Goal: Task Accomplishment & Management: Manage account settings

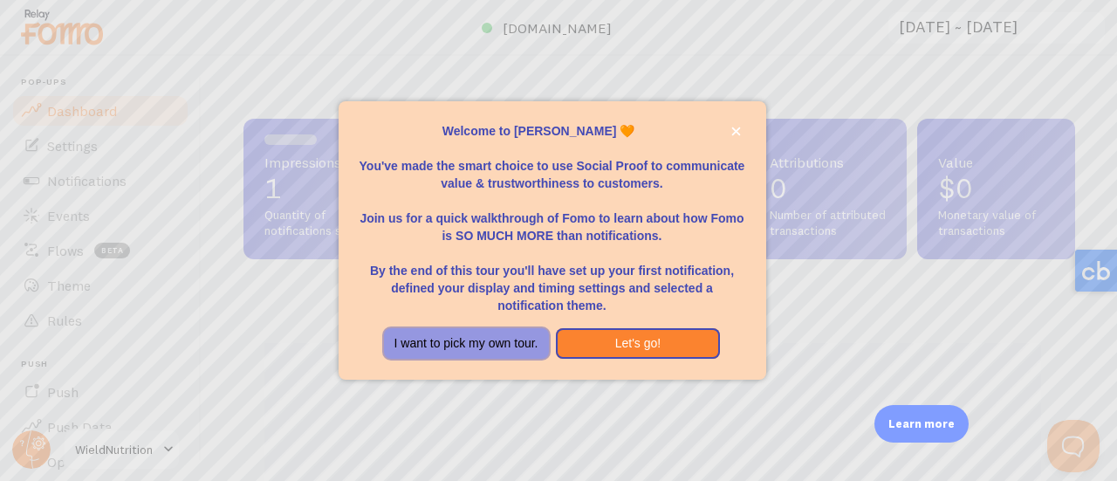
click at [513, 352] on button "I want to pick my own tour." at bounding box center [466, 343] width 165 height 31
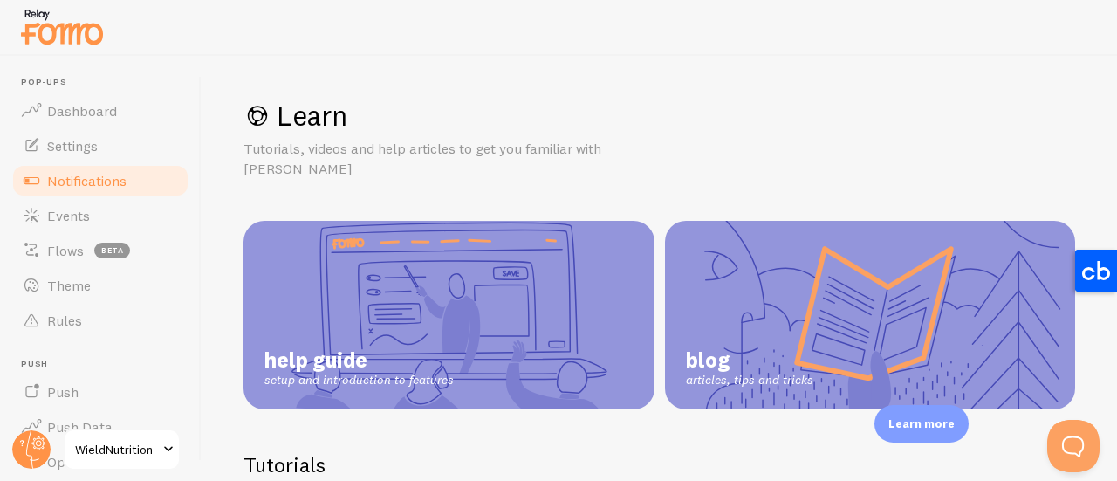
click at [73, 176] on span "Notifications" at bounding box center [86, 180] width 79 height 17
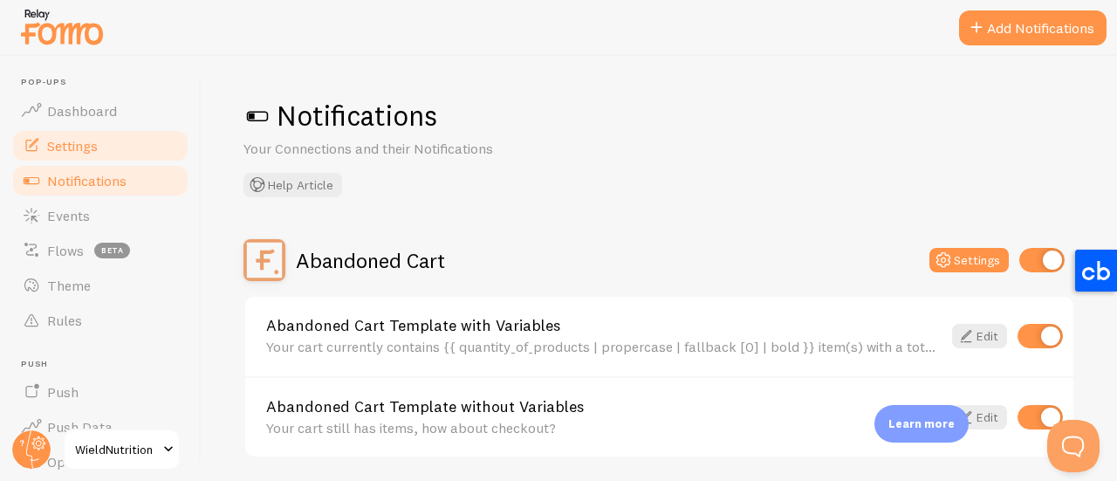
click at [106, 145] on link "Settings" at bounding box center [100, 145] width 180 height 35
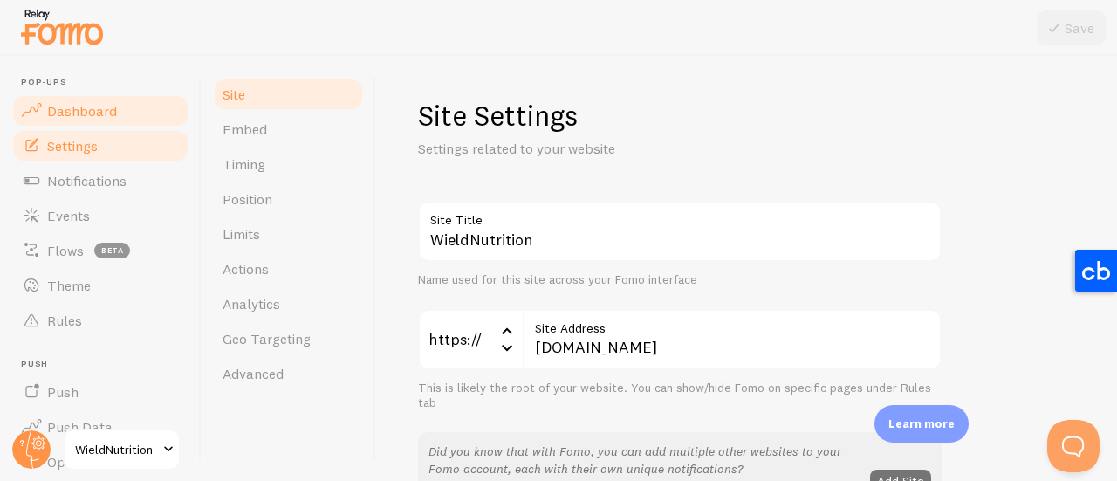
click at [90, 120] on link "Dashboard" at bounding box center [100, 110] width 180 height 35
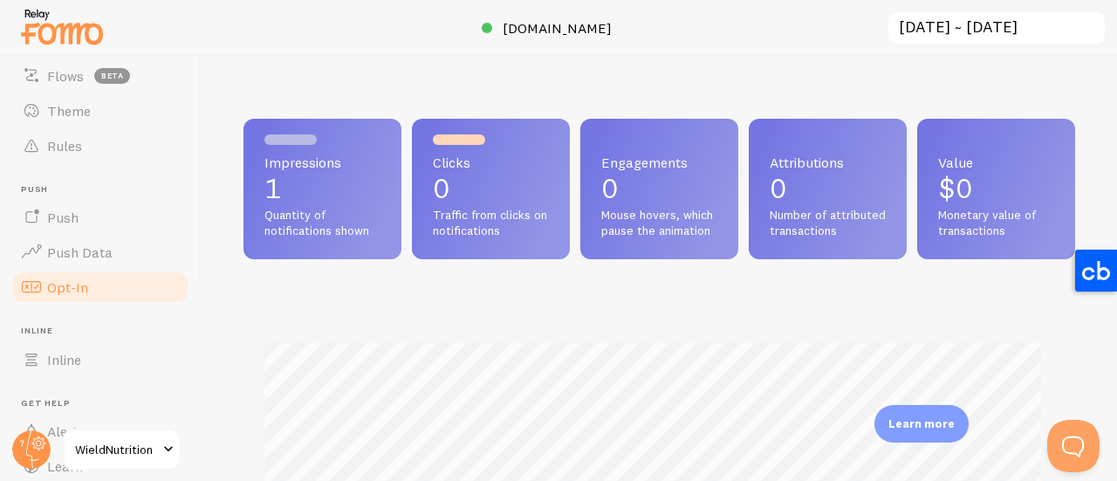
scroll to position [871914, 871568]
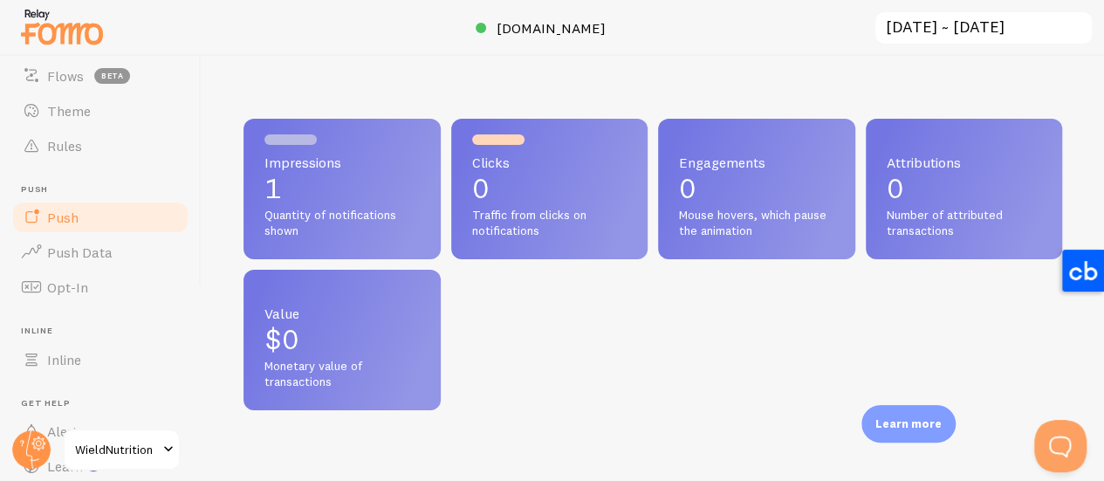
click at [80, 232] on link "Push" at bounding box center [100, 217] width 180 height 35
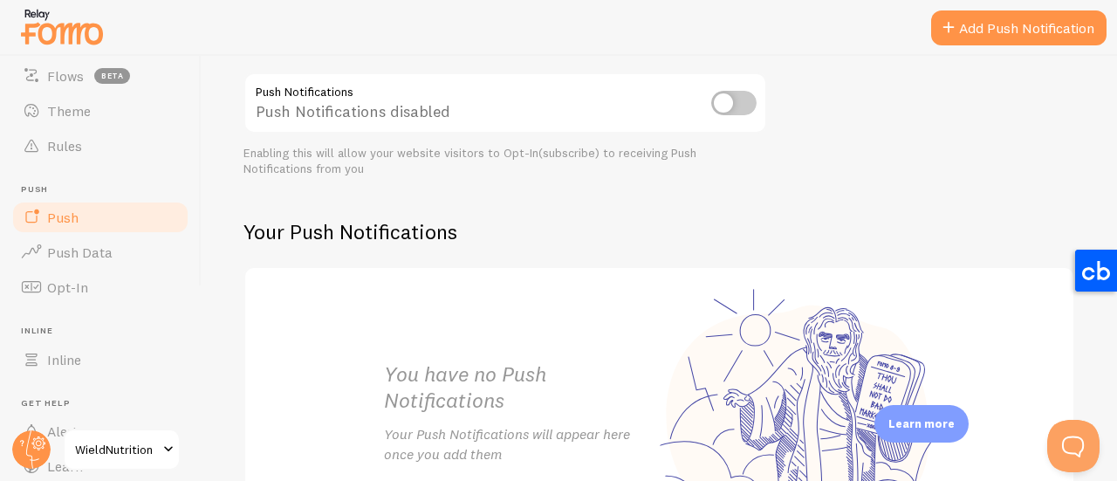
scroll to position [174, 0]
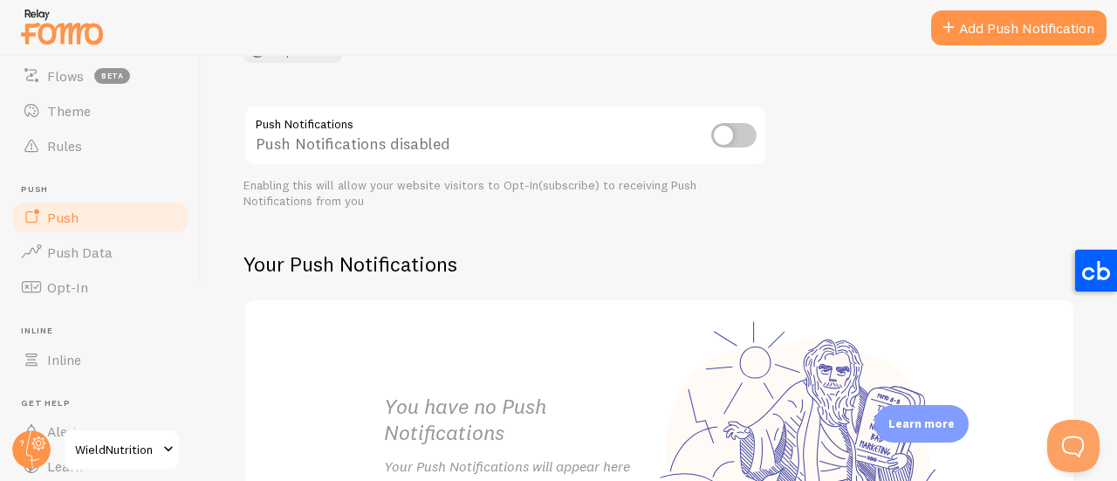
click at [748, 132] on input "checkbox" at bounding box center [733, 135] width 45 height 24
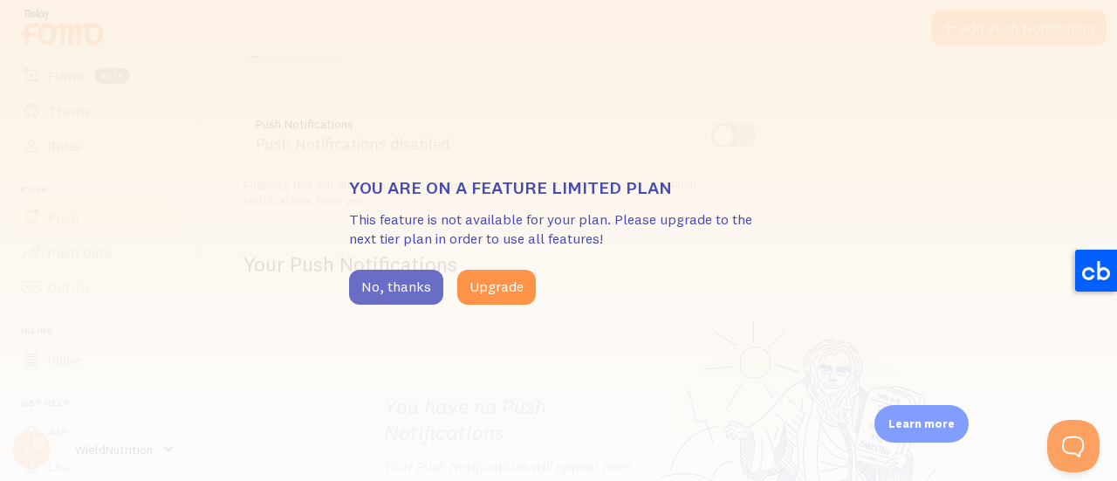
click at [393, 297] on button "No, thanks" at bounding box center [396, 287] width 94 height 35
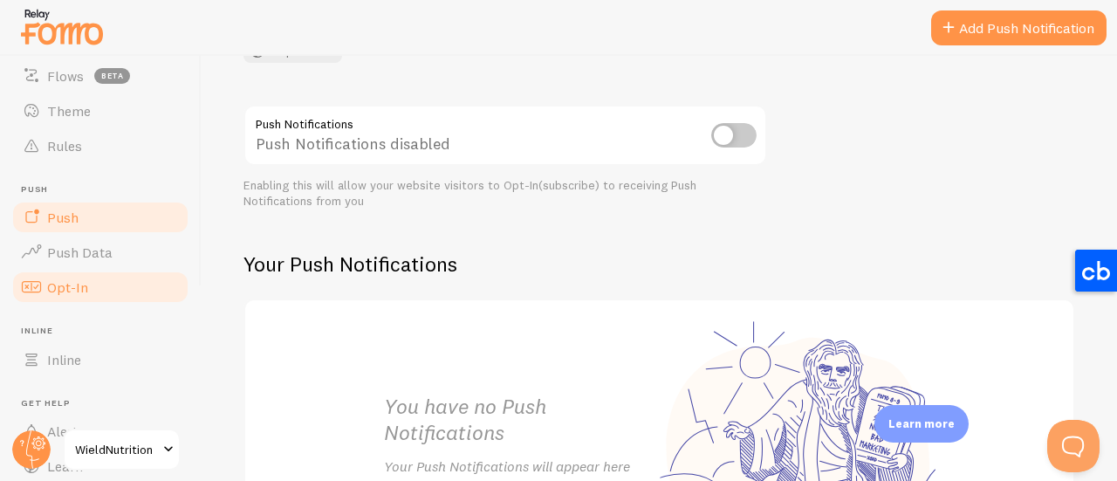
click at [80, 291] on span "Opt-In" at bounding box center [67, 286] width 41 height 17
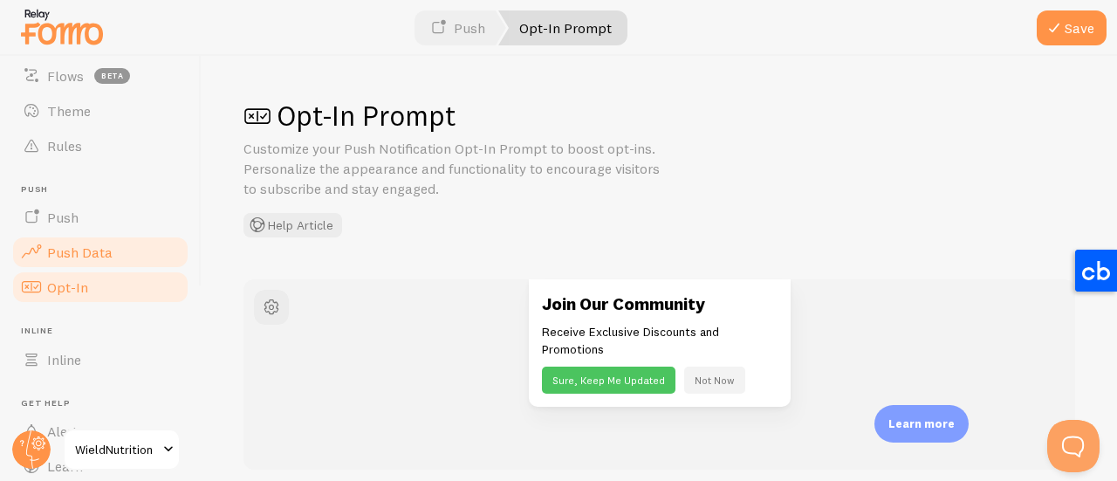
click at [120, 254] on link "Push Data" at bounding box center [100, 252] width 180 height 35
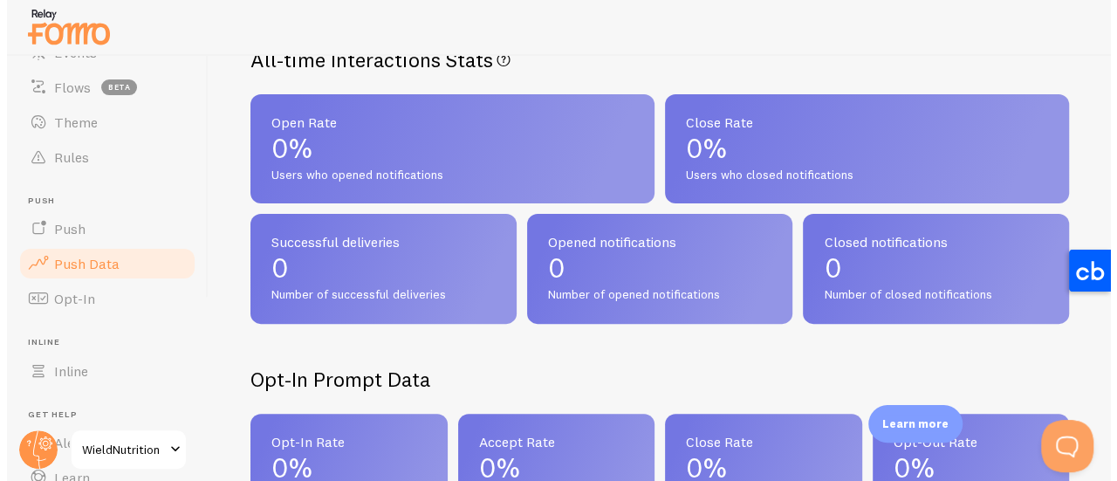
scroll to position [99, 0]
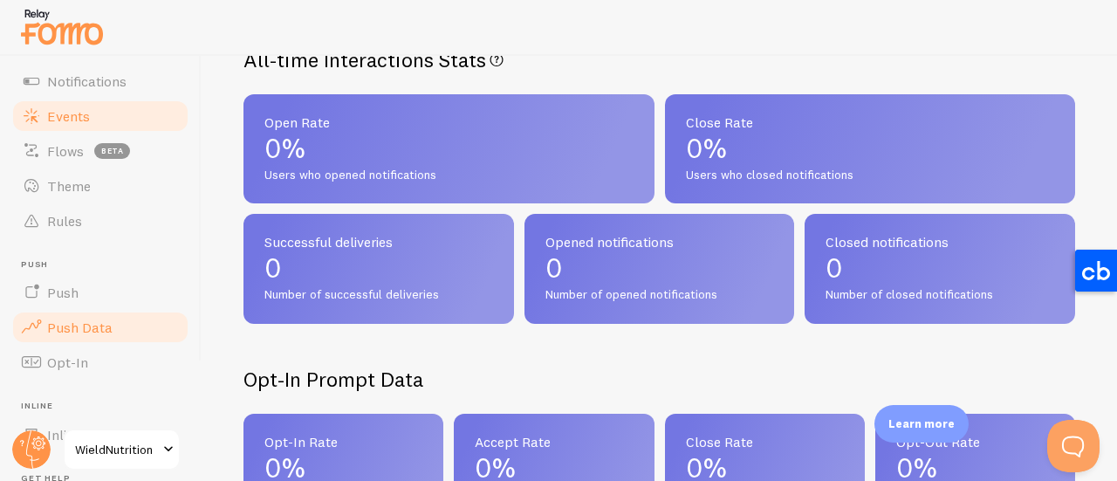
click at [58, 99] on link "Events" at bounding box center [100, 116] width 180 height 35
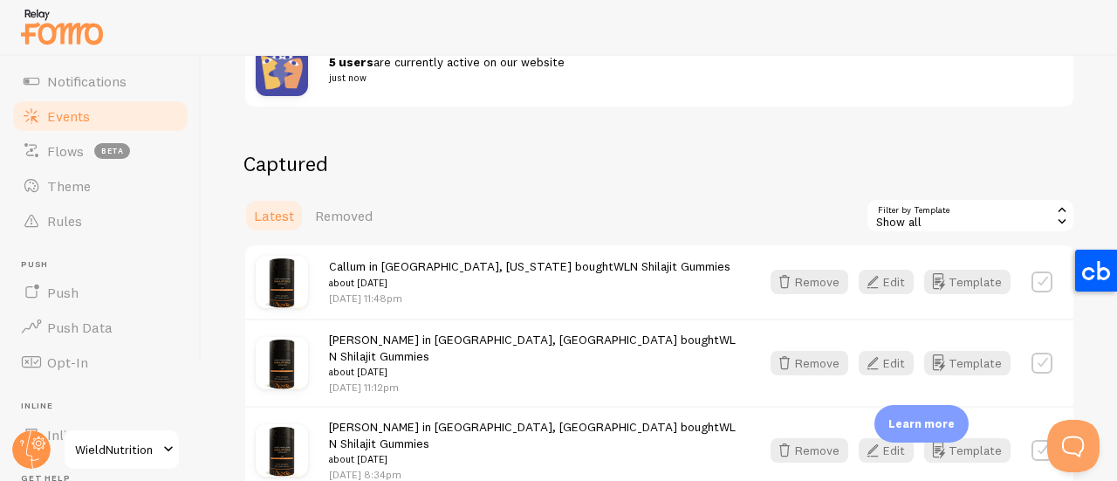
scroll to position [423, 0]
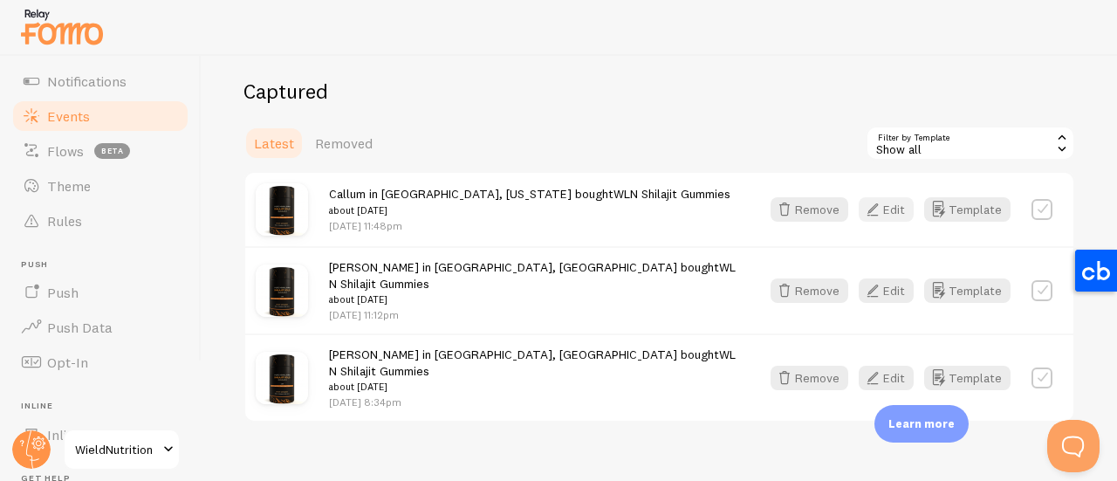
click at [866, 203] on icon "button" at bounding box center [872, 209] width 21 height 21
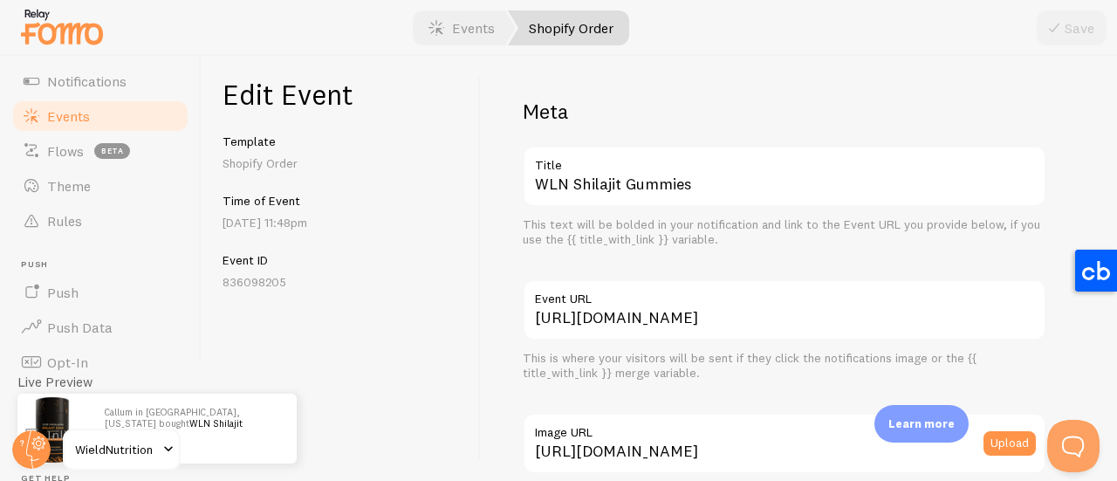
click at [79, 118] on span "Events" at bounding box center [68, 115] width 43 height 17
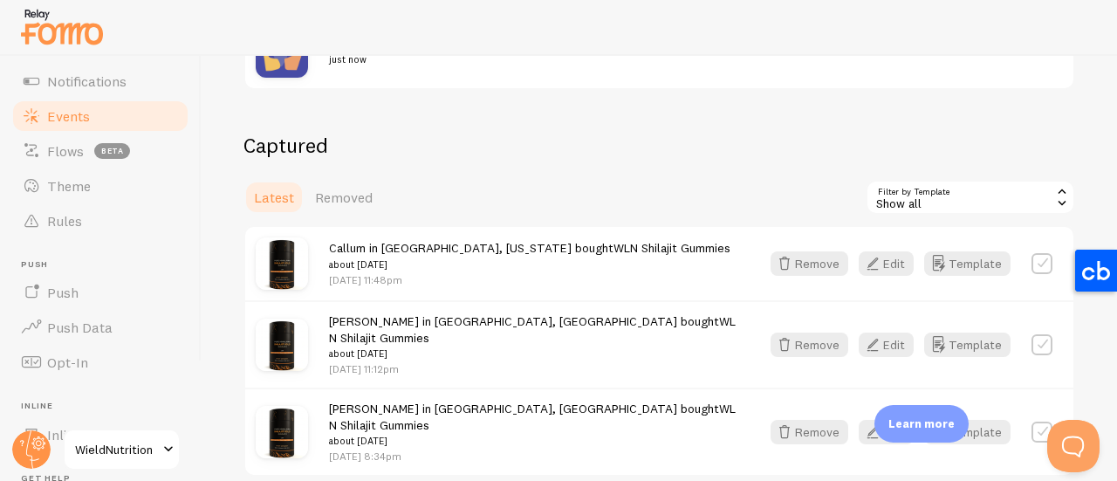
scroll to position [423, 0]
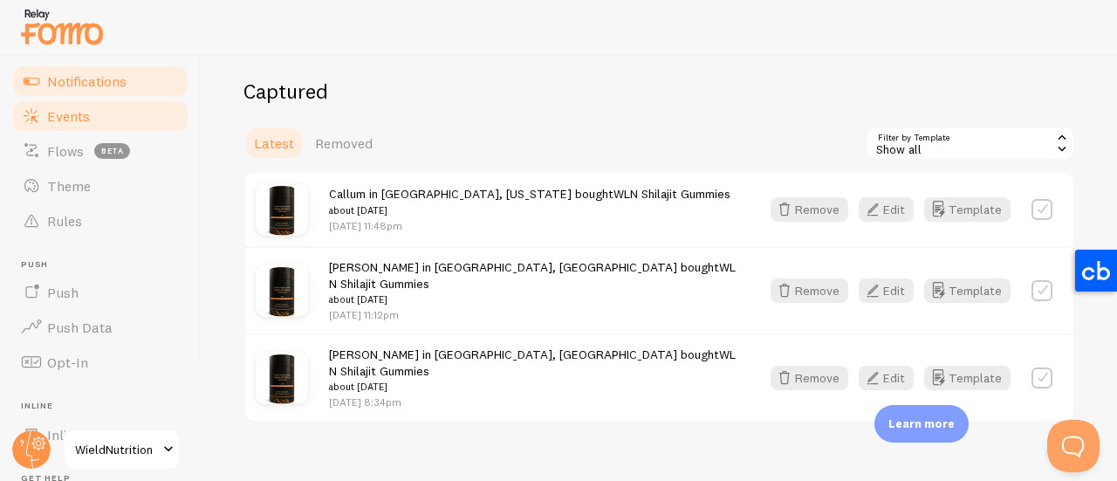
click at [84, 86] on span "Notifications" at bounding box center [86, 80] width 79 height 17
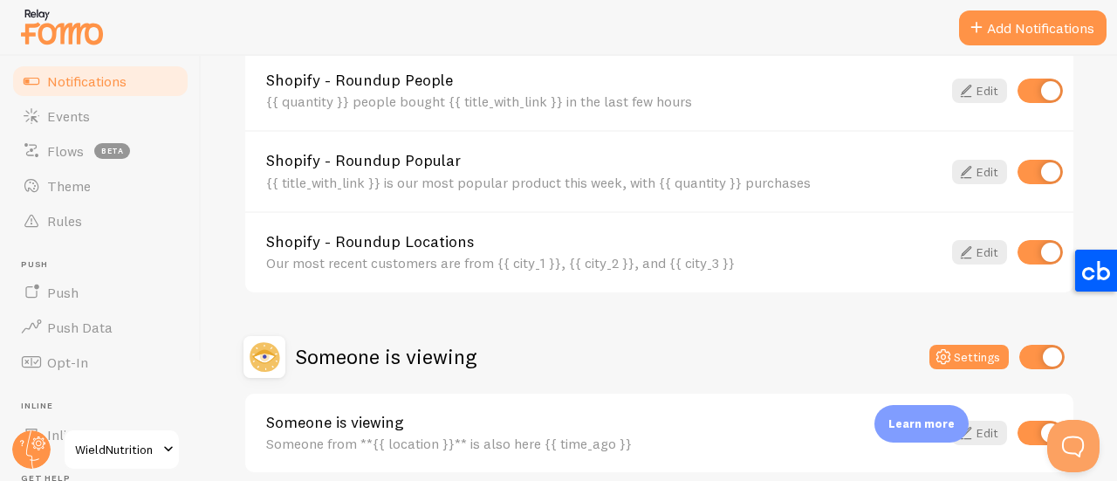
scroll to position [925, 0]
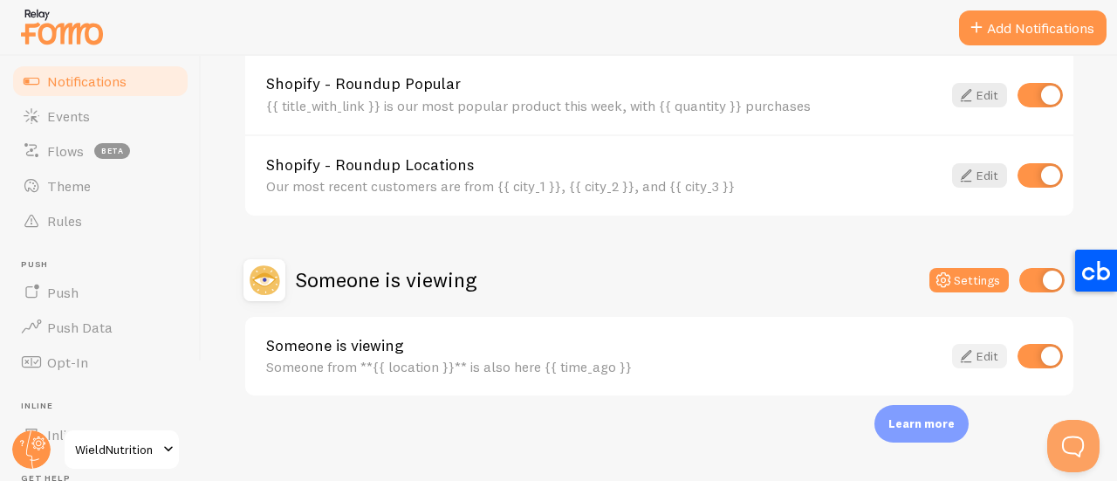
click at [955, 353] on icon at bounding box center [965, 355] width 21 height 21
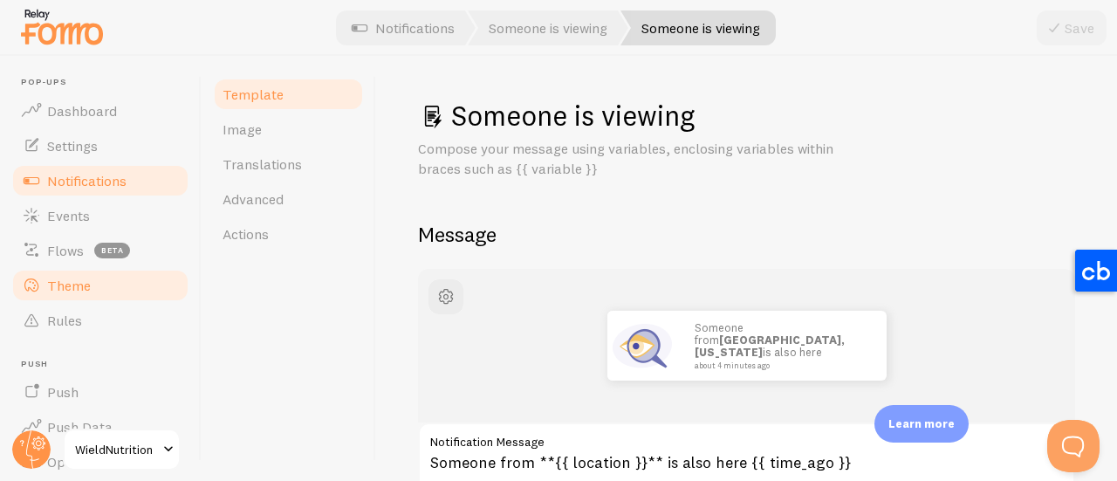
click at [77, 297] on link "Theme" at bounding box center [100, 285] width 180 height 35
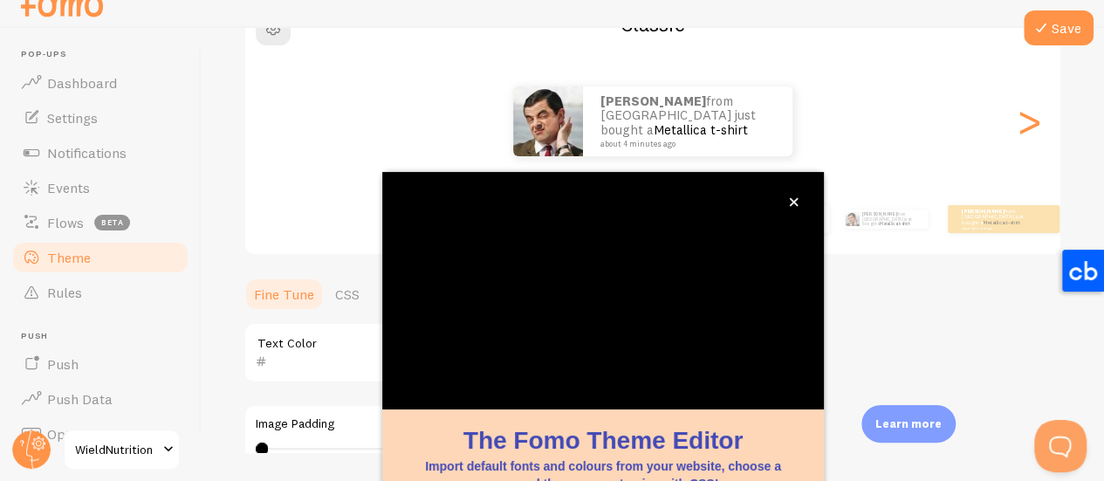
scroll to position [228, 0]
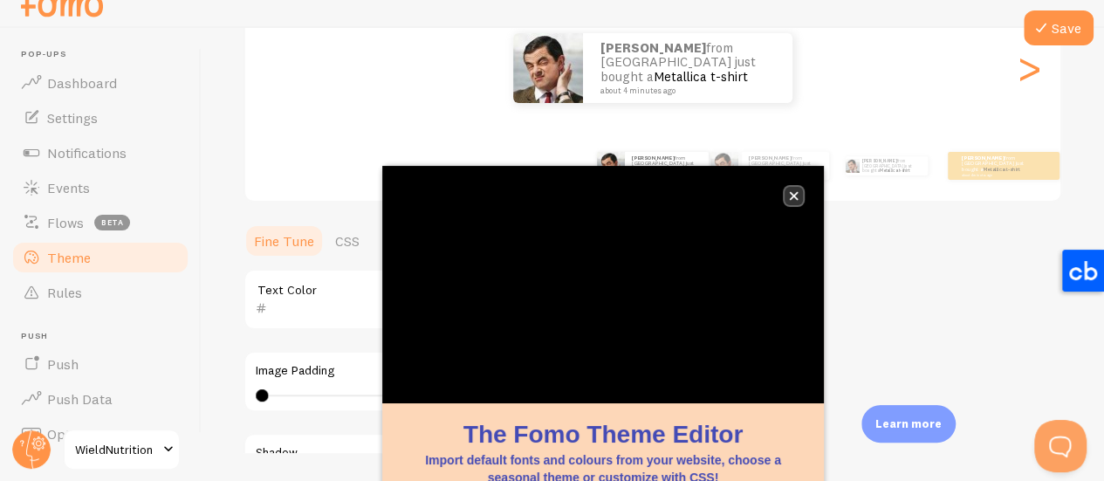
click at [791, 202] on button "close," at bounding box center [793, 196] width 18 height 18
click at [789, 188] on button "close," at bounding box center [793, 196] width 18 height 18
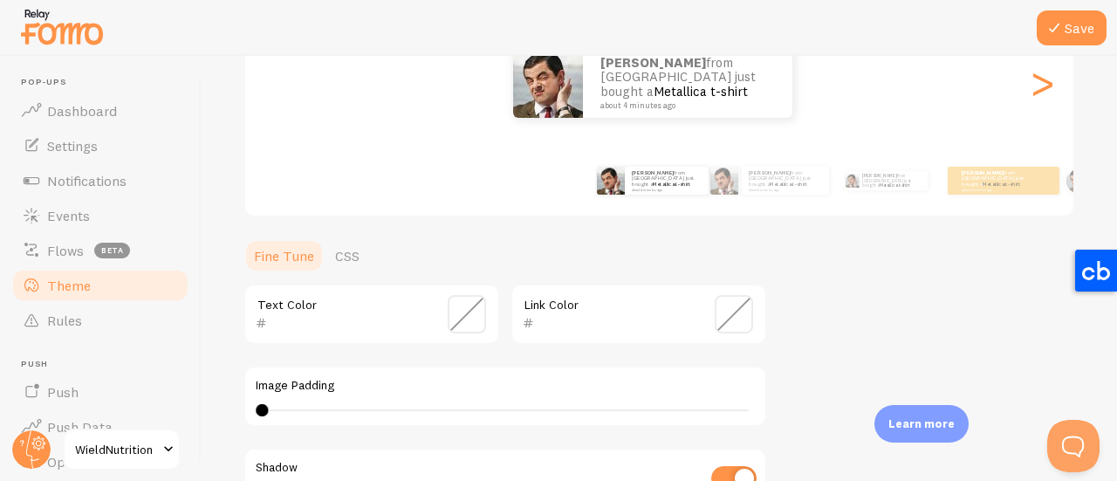
scroll to position [140, 0]
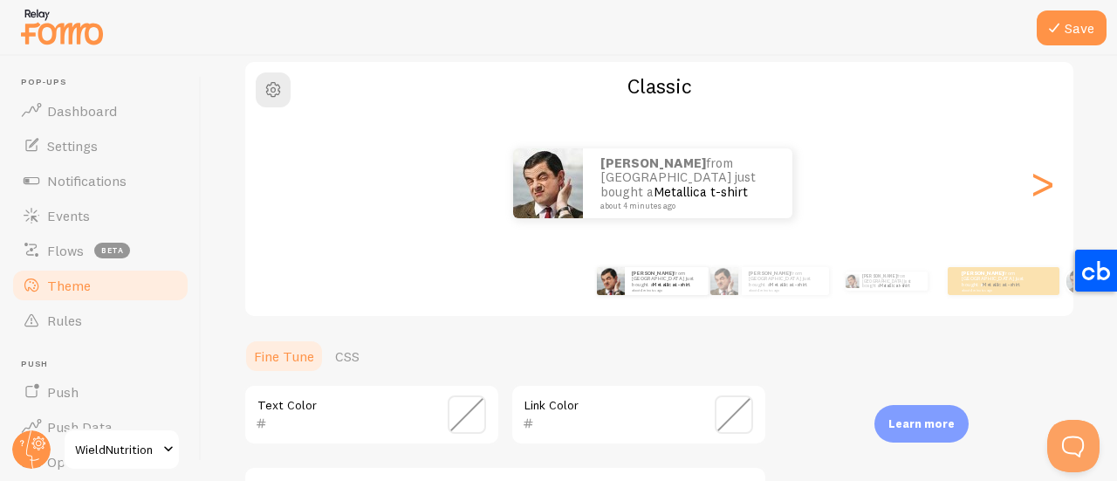
click at [470, 416] on span at bounding box center [467, 414] width 38 height 38
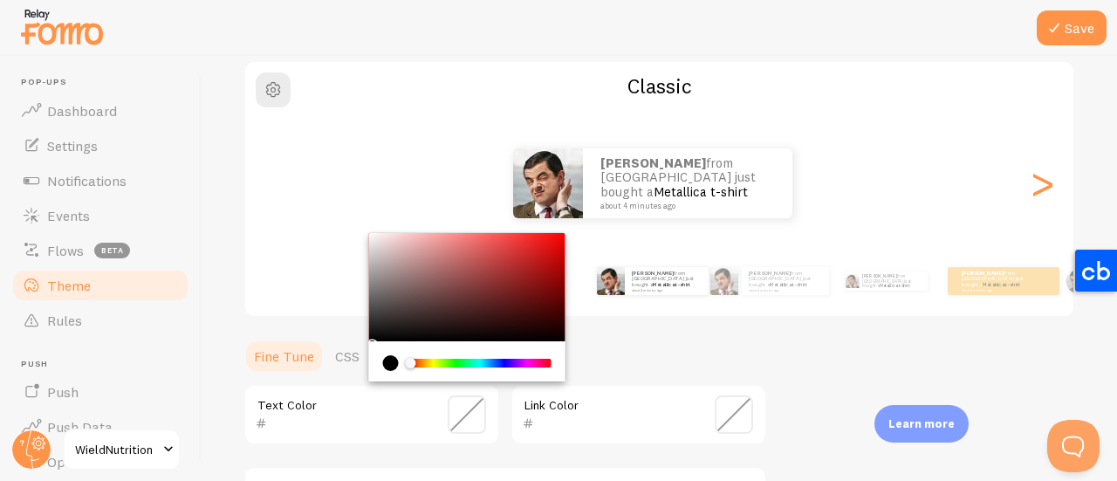
click at [678, 408] on div "Link Color" at bounding box center [638, 414] width 256 height 61
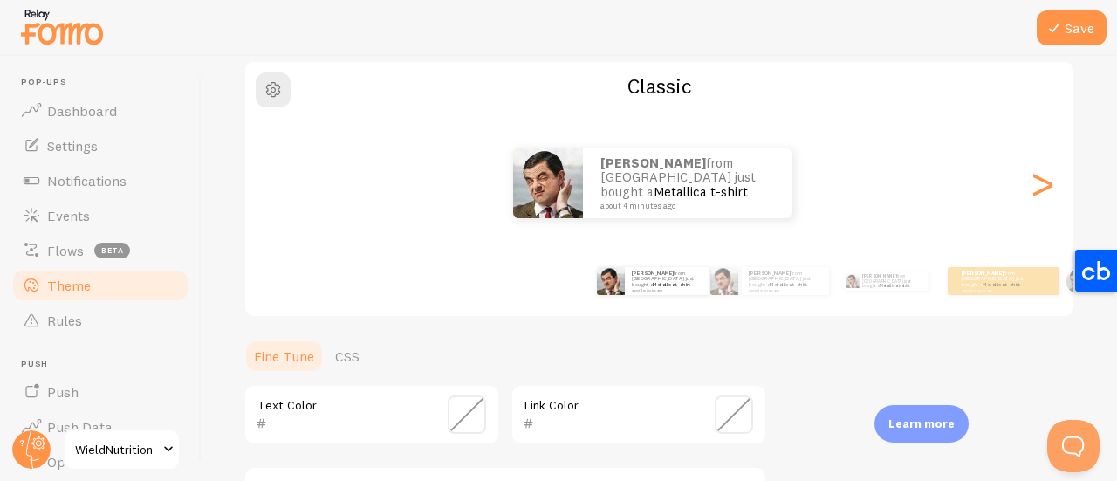
click at [721, 416] on span at bounding box center [733, 414] width 38 height 38
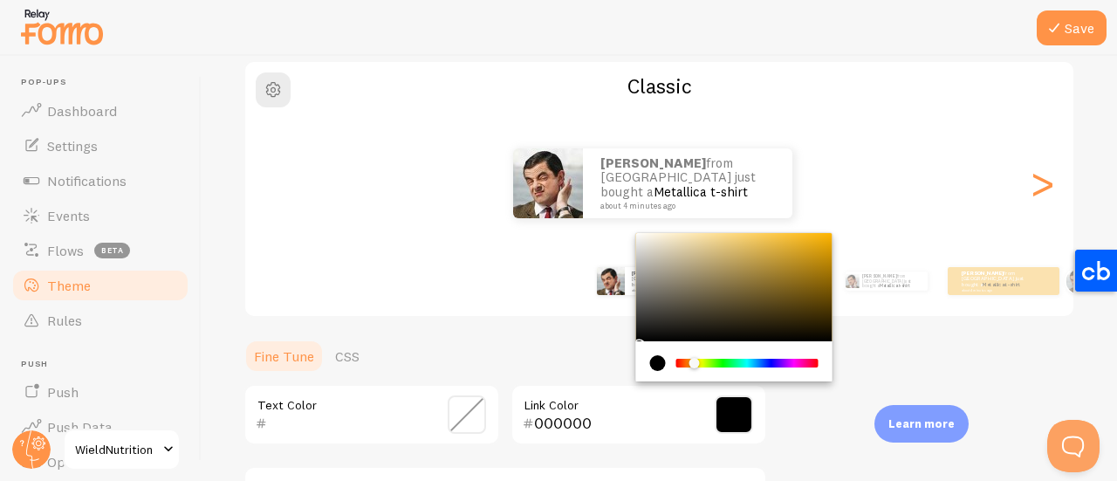
drag, startPoint x: 684, startPoint y: 363, endPoint x: 694, endPoint y: 363, distance: 9.6
click at [694, 363] on div "Chrome color picker" at bounding box center [699, 364] width 10 height 11
click at [691, 356] on div "Chrome color picker" at bounding box center [747, 363] width 142 height 16
type input "000000"
drag, startPoint x: 642, startPoint y: 335, endPoint x: 625, endPoint y: 341, distance: 17.7
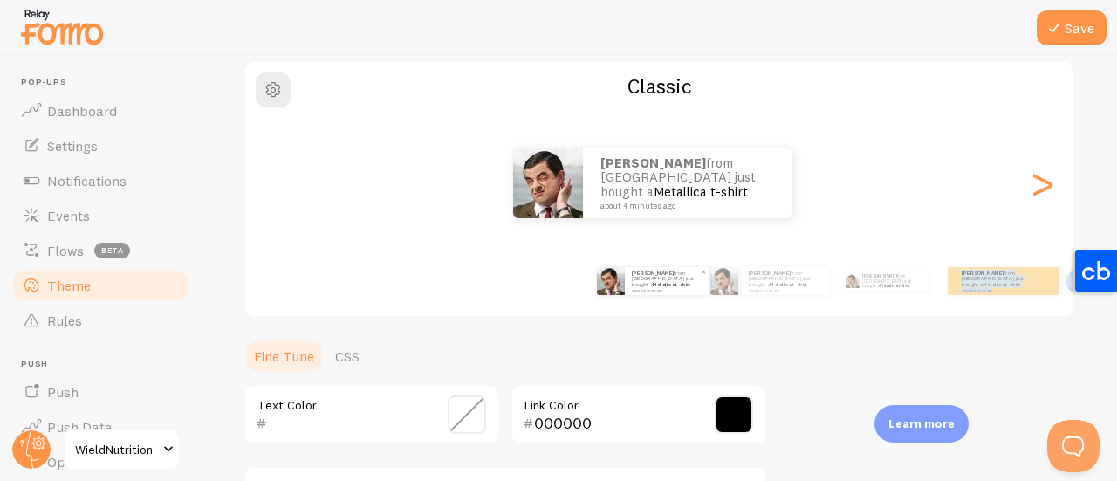
click at [640, 288] on small "about 4 minutes ago" at bounding box center [666, 289] width 68 height 3
click at [769, 281] on link "Metallica t-shirt" at bounding box center [788, 284] width 38 height 7
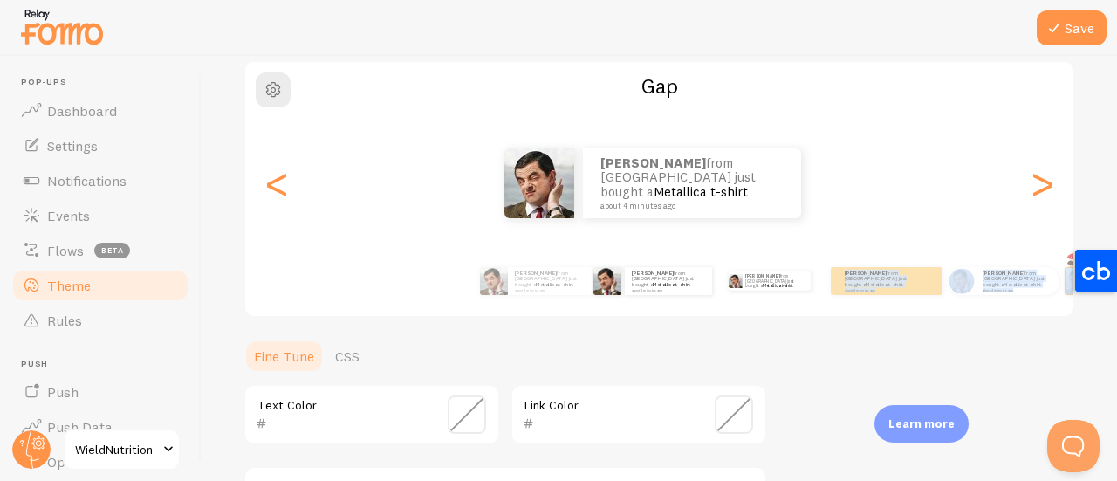
click at [775, 287] on div "Omar from France just bought a Metallica t-shirt about 4 minutes ago" at bounding box center [769, 280] width 103 height 49
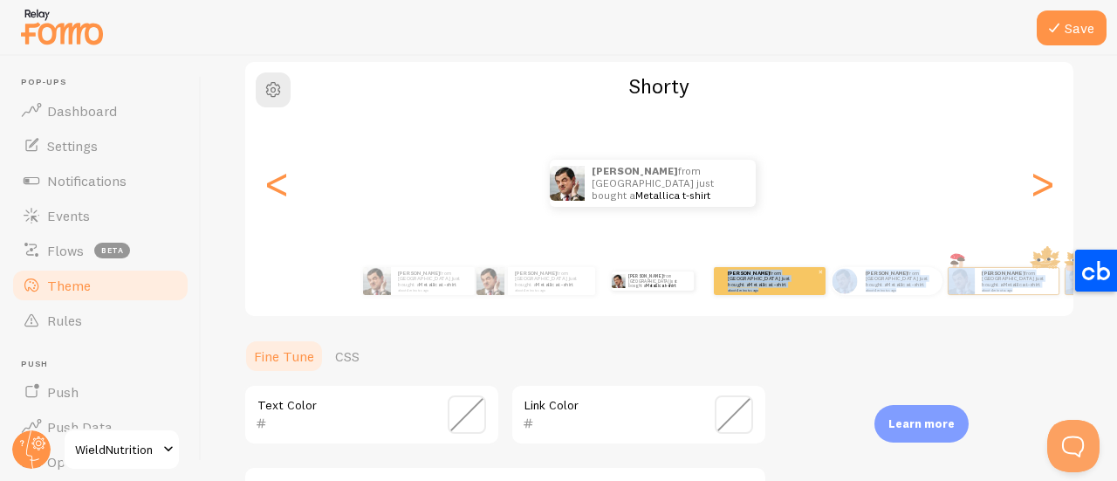
click at [768, 290] on div "Omar from France just bought a Metallica t-shirt about 4 minutes ago" at bounding box center [770, 281] width 112 height 28
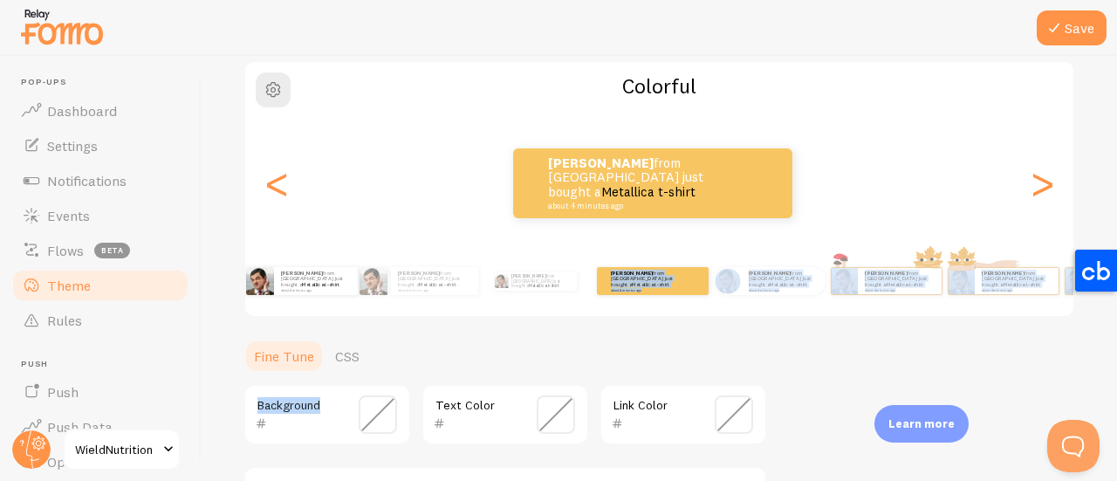
click at [301, 301] on div "Omar from France just bought a Metallica t-shirt about 4 minutes ago" at bounding box center [301, 280] width 103 height 49
type input "000000"
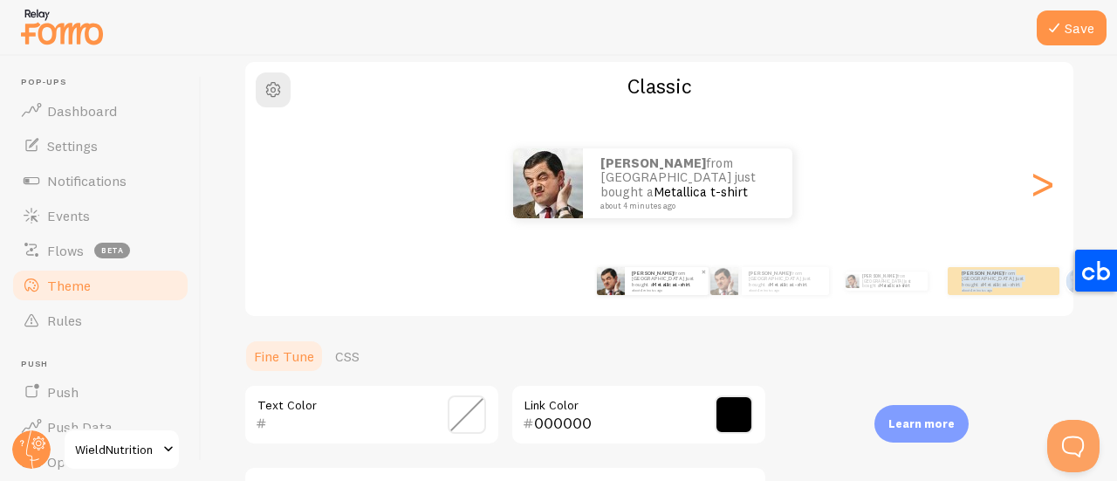
click at [627, 289] on div "Omar from France just bought a Metallica t-shirt about 4 minutes ago" at bounding box center [667, 281] width 84 height 28
click at [734, 285] on img at bounding box center [724, 281] width 28 height 28
click at [1031, 193] on div ">" at bounding box center [1041, 183] width 21 height 126
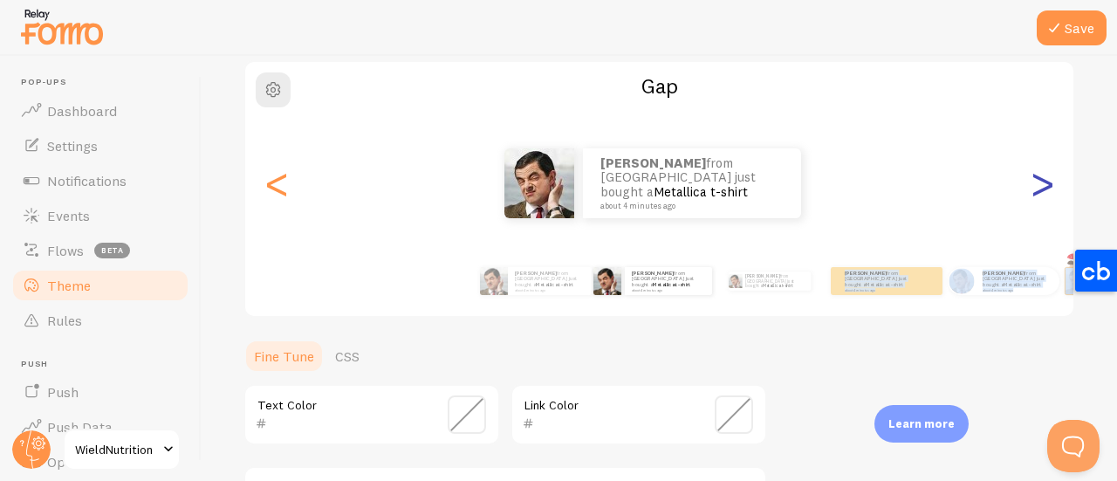
click at [1031, 193] on div ">" at bounding box center [1041, 183] width 21 height 126
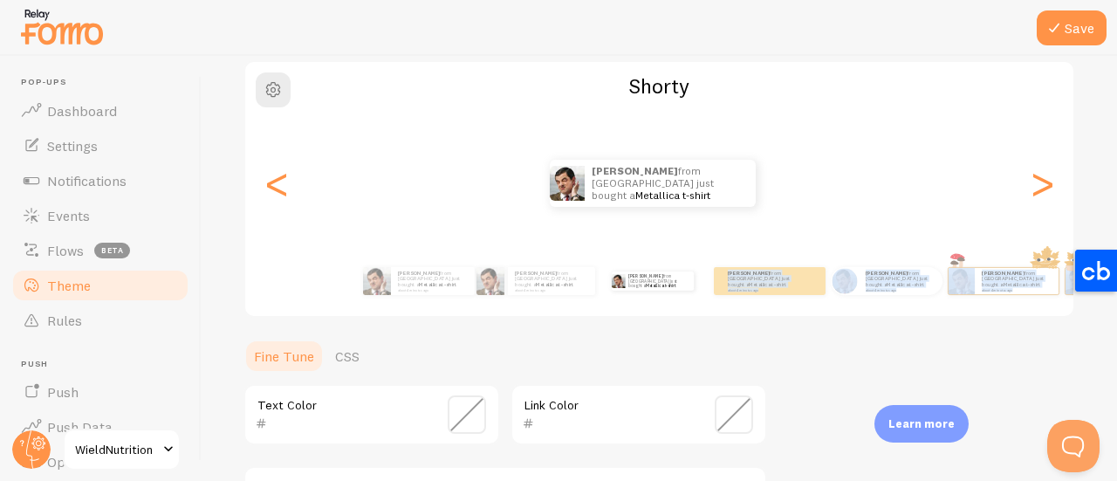
click at [1012, 195] on div "Omar from France just bought a Metallica t-shirt about 4 minutes ago" at bounding box center [652, 183] width 815 height 47
click at [956, 299] on div "Omar from France just bought a Metallica t-shirt about 4 minutes ago" at bounding box center [1003, 280] width 103 height 49
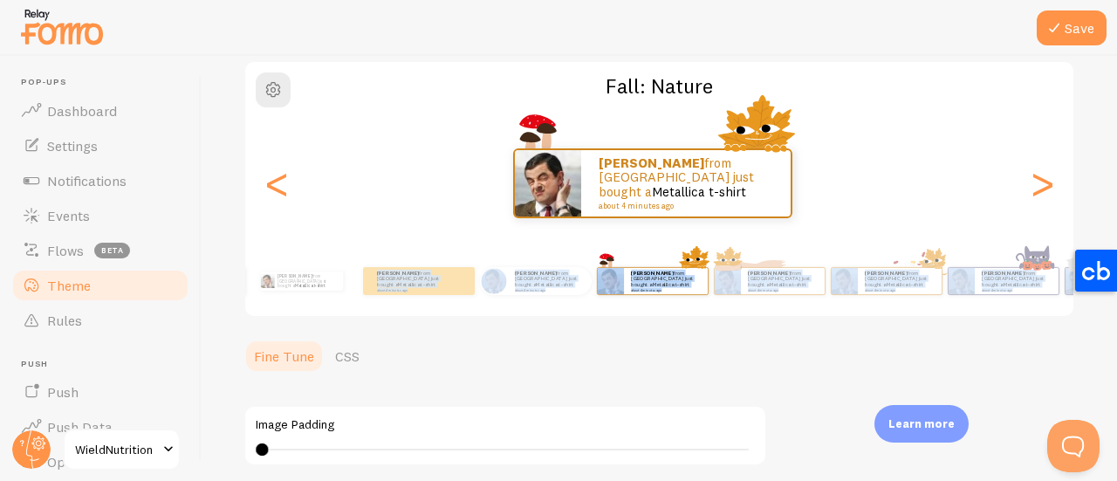
click at [624, 290] on img at bounding box center [611, 281] width 26 height 26
click at [353, 292] on div "Omar from France just bought a Metallica t-shirt about 4 minutes ago" at bounding box center [301, 280] width 103 height 49
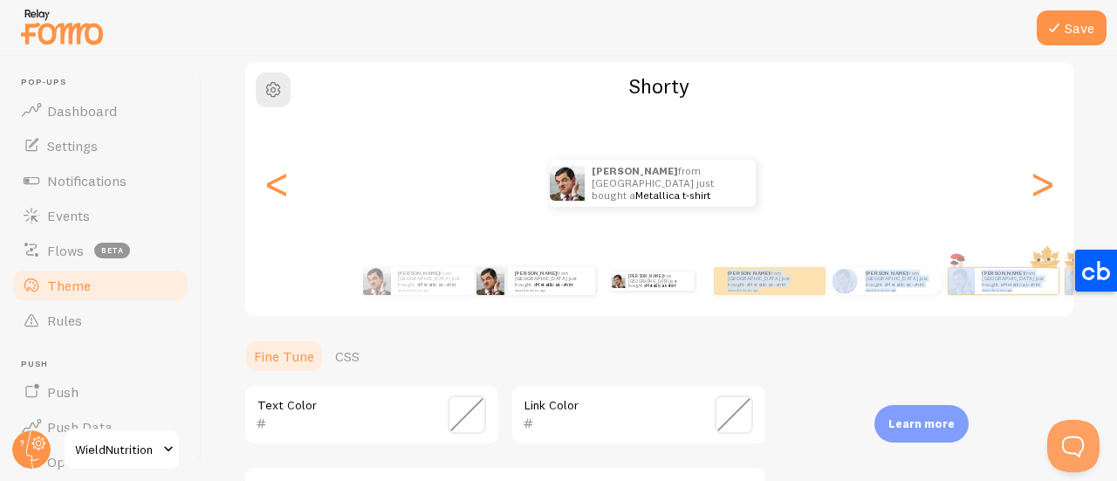
click at [534, 300] on div "Omar from France just bought a Metallica t-shirt about 4 minutes ago" at bounding box center [535, 280] width 103 height 49
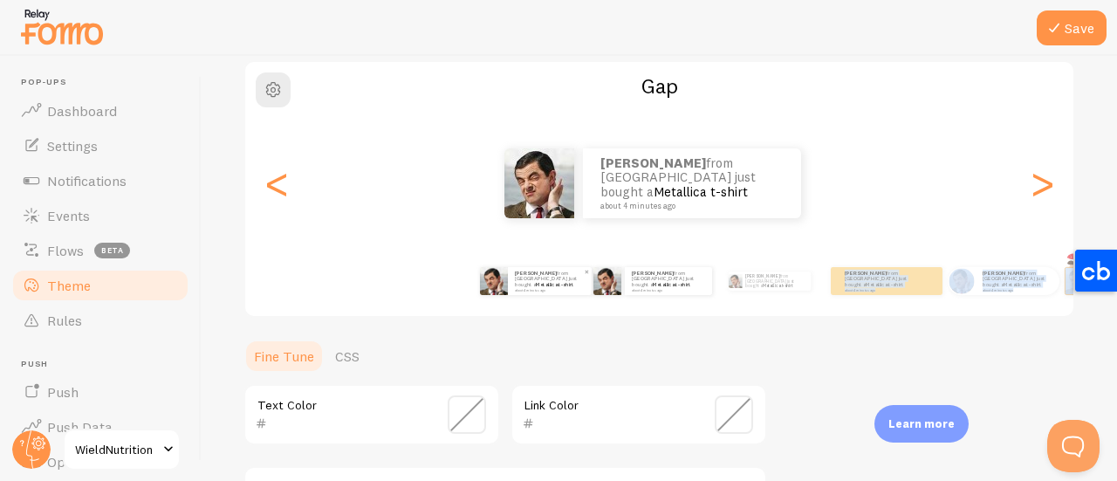
click at [513, 282] on div "Omar from France just bought a Metallica t-shirt about 4 minutes ago" at bounding box center [550, 281] width 84 height 28
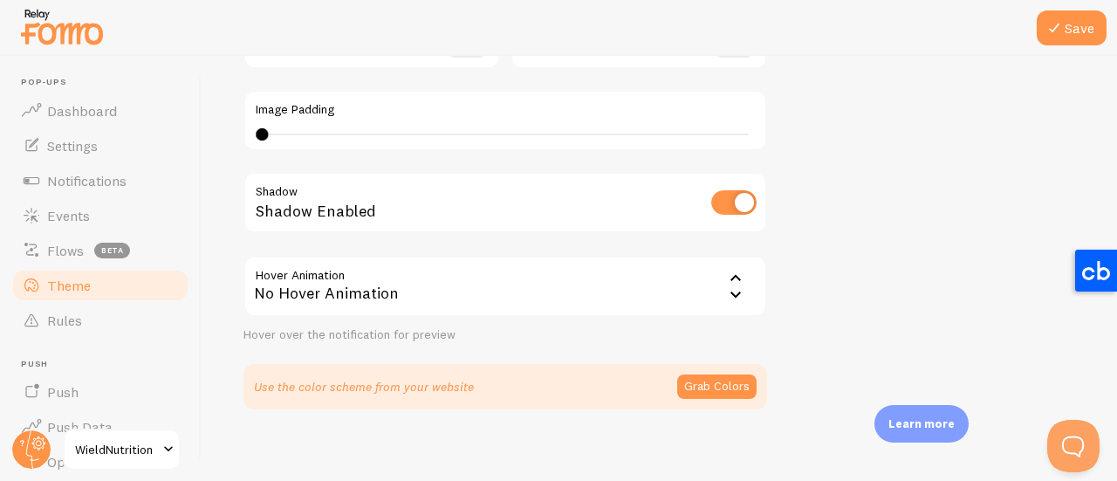
scroll to position [528, 0]
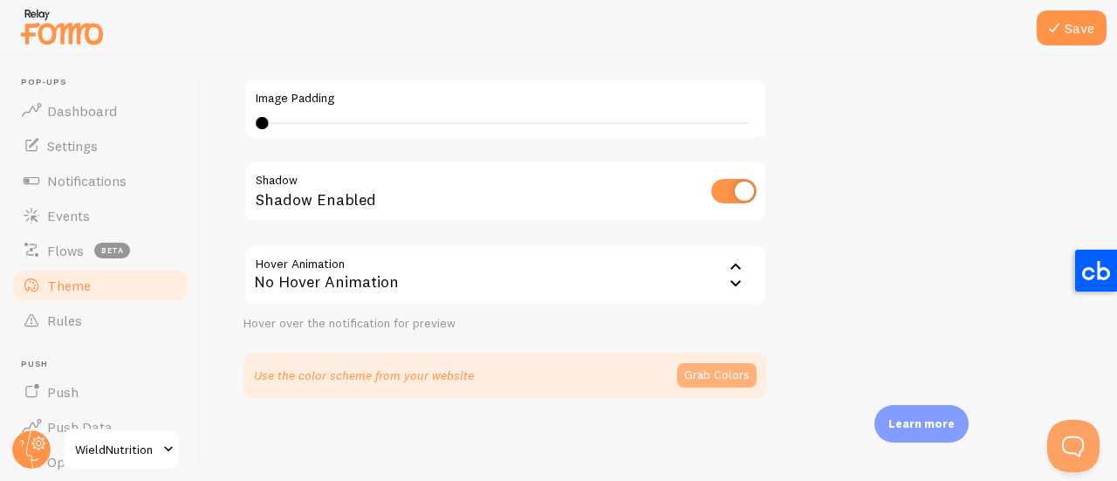
click at [692, 373] on button "Grab Colors" at bounding box center [716, 375] width 79 height 24
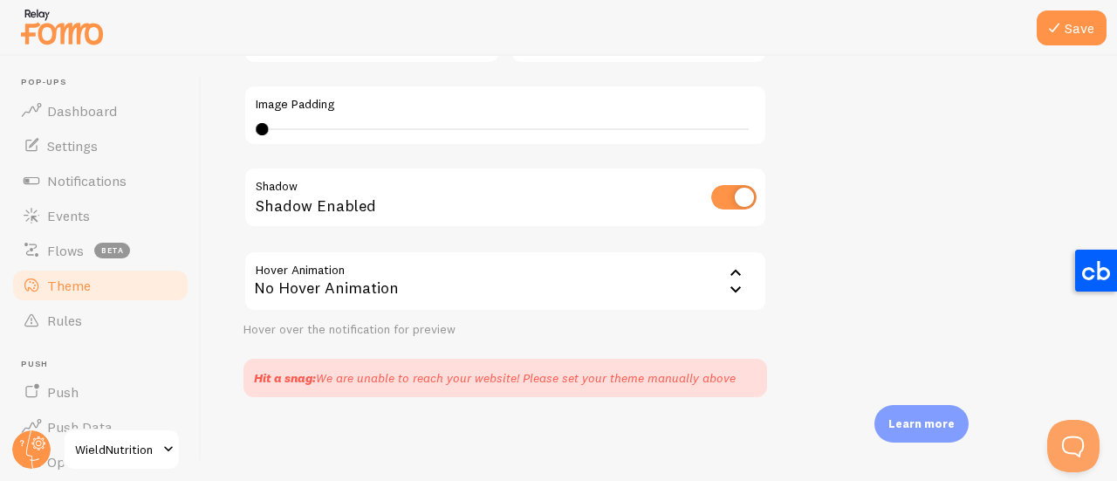
scroll to position [521, 0]
click at [99, 121] on link "Dashboard" at bounding box center [100, 110] width 180 height 35
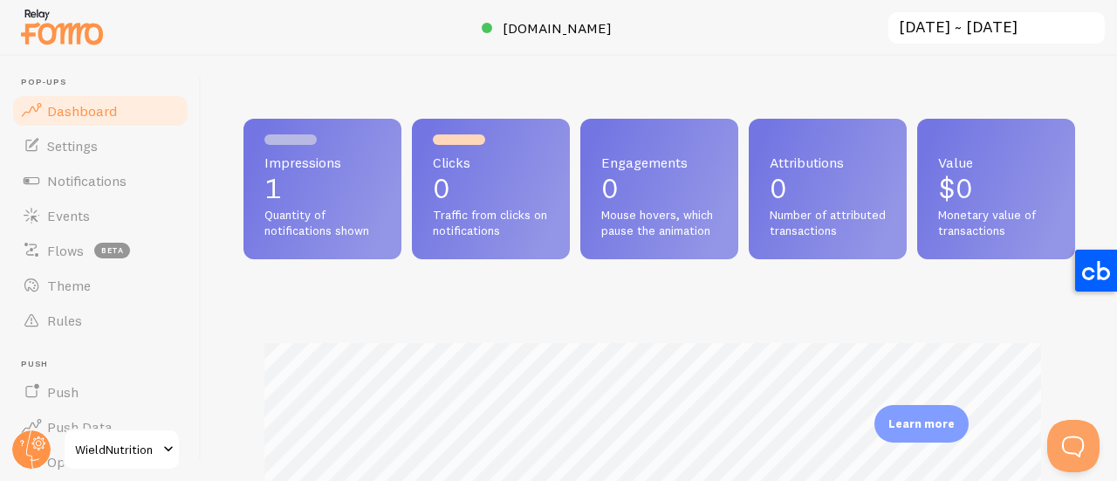
scroll to position [459, 818]
click at [95, 152] on span "Settings" at bounding box center [72, 145] width 51 height 17
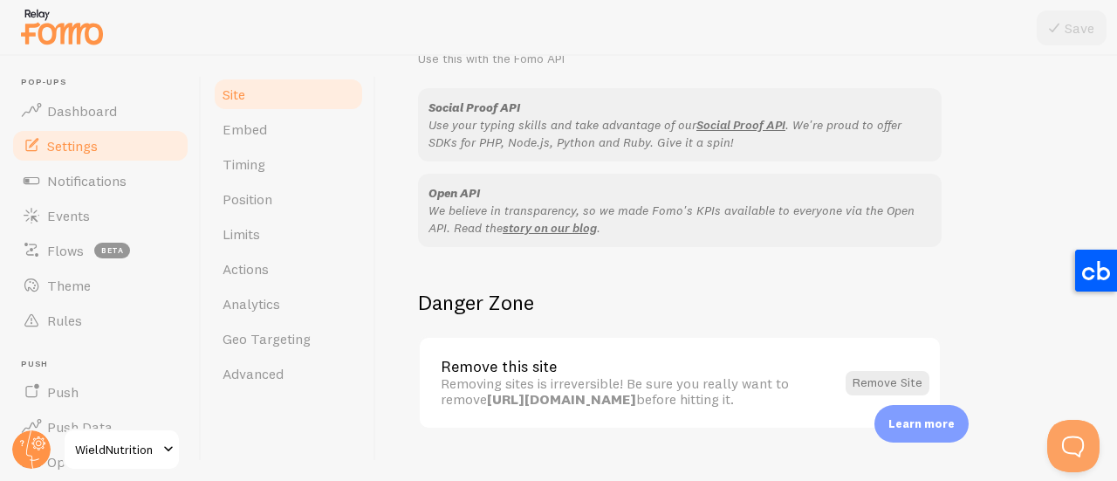
scroll to position [1165, 0]
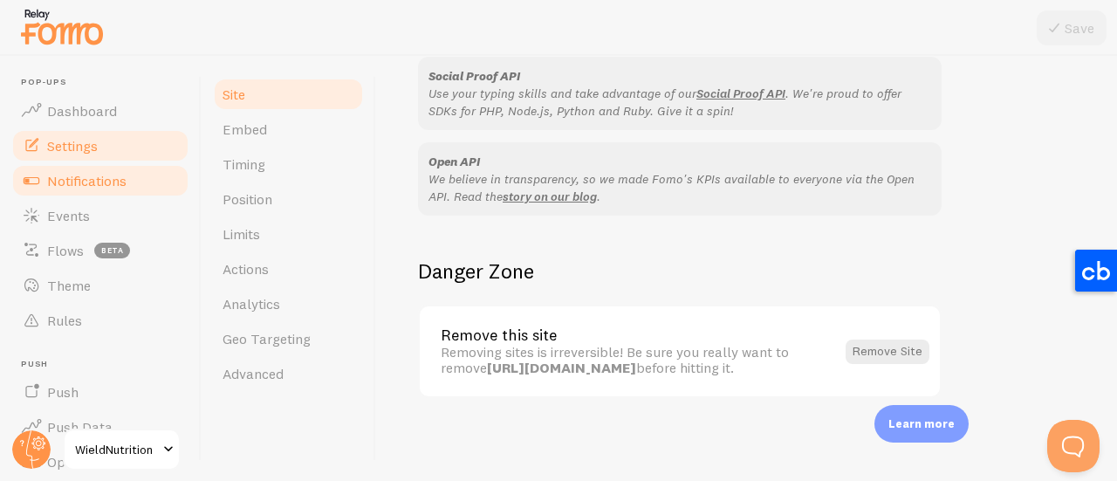
click at [106, 179] on span "Notifications" at bounding box center [86, 180] width 79 height 17
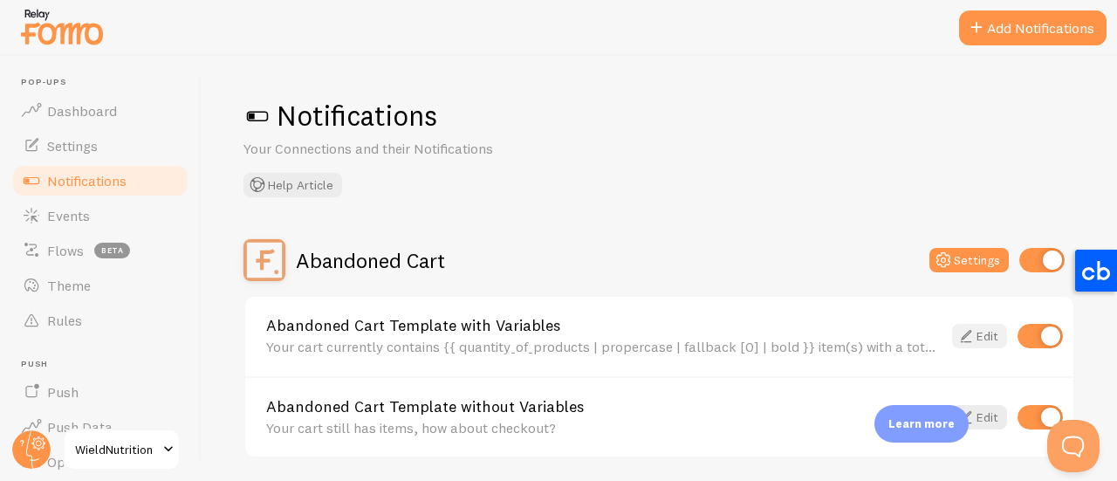
click at [975, 342] on link "Edit" at bounding box center [979, 336] width 55 height 24
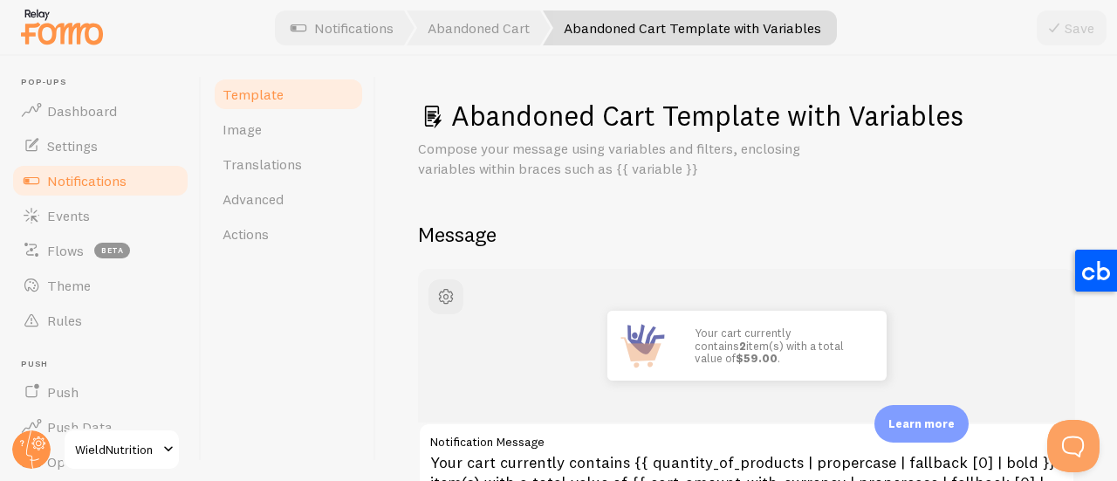
scroll to position [87, 0]
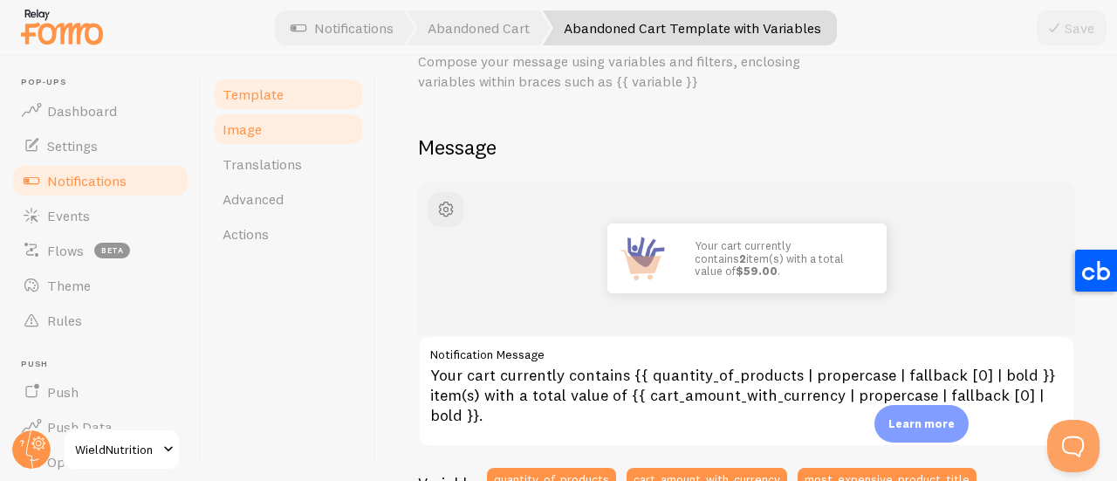
click at [246, 117] on link "Image" at bounding box center [288, 129] width 153 height 35
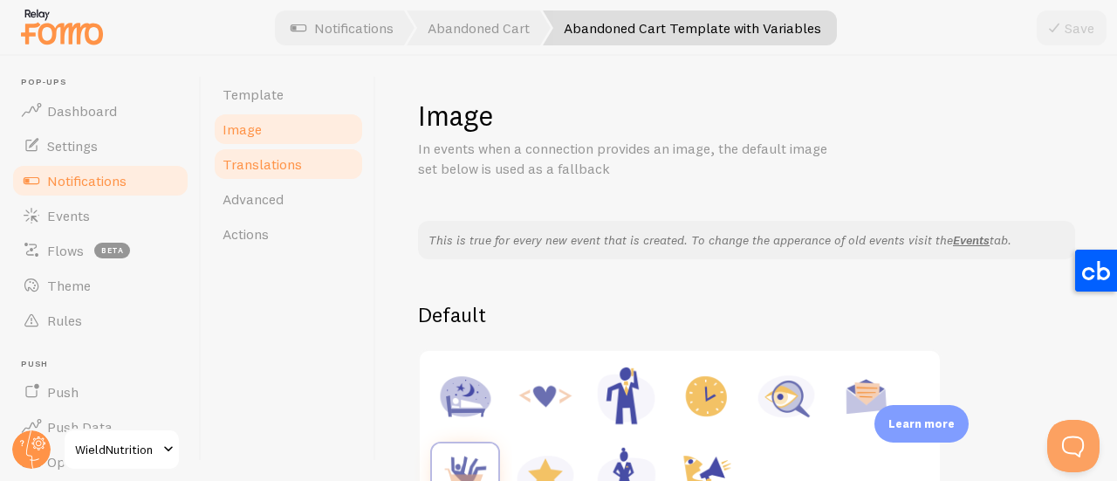
click at [236, 167] on span "Translations" at bounding box center [261, 163] width 79 height 17
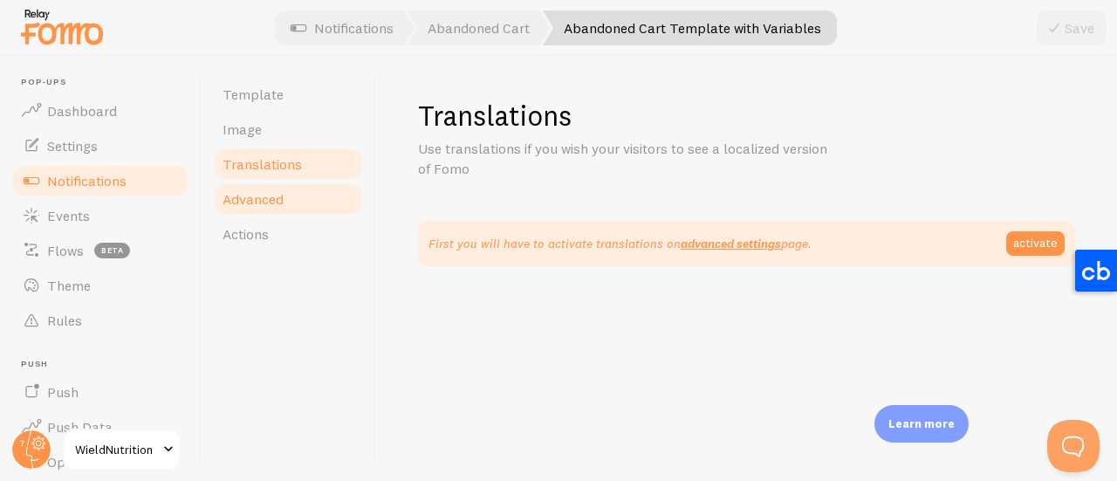
click at [246, 212] on link "Advanced" at bounding box center [288, 198] width 153 height 35
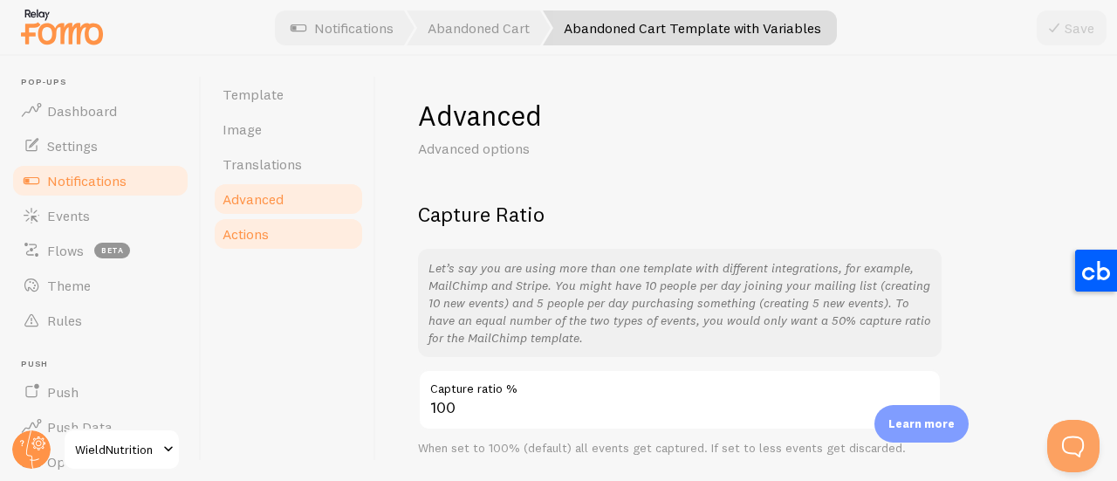
click at [246, 233] on span "Actions" at bounding box center [245, 233] width 46 height 17
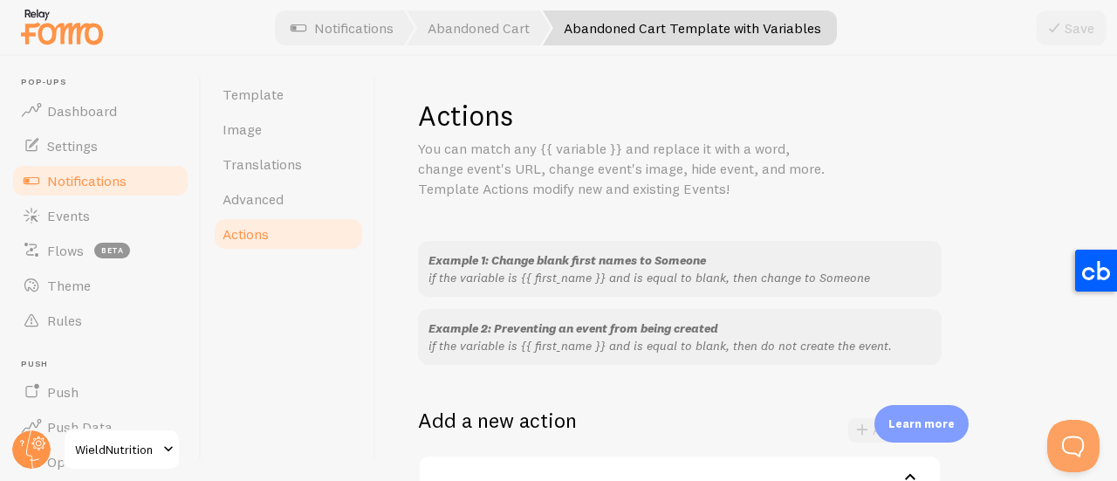
click at [91, 183] on span "Notifications" at bounding box center [86, 180] width 79 height 17
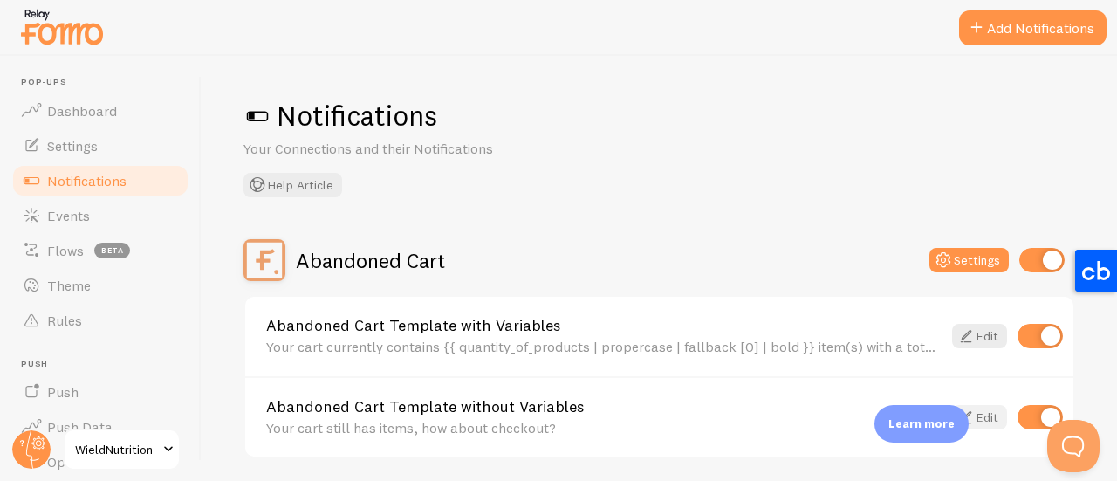
scroll to position [87, 0]
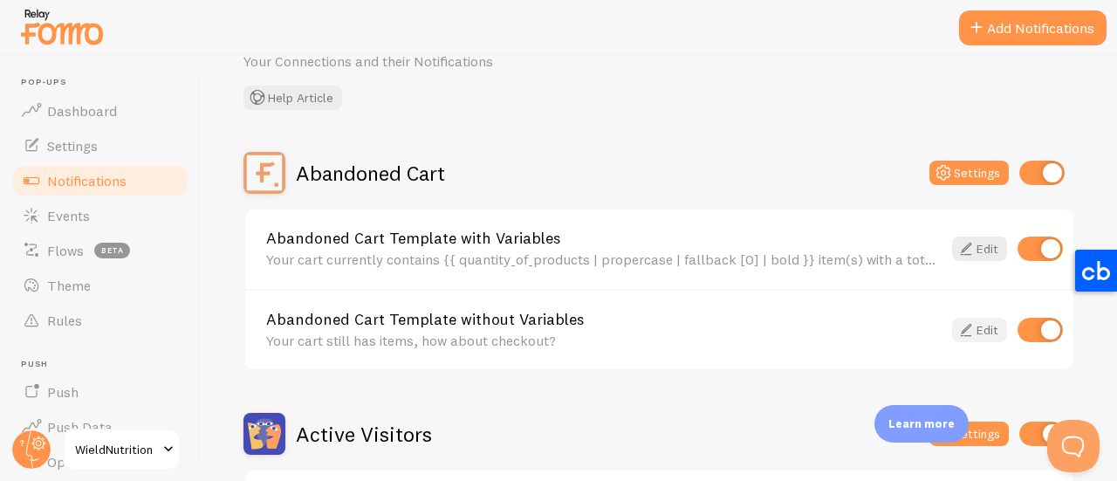
click at [975, 332] on link "Edit" at bounding box center [979, 330] width 55 height 24
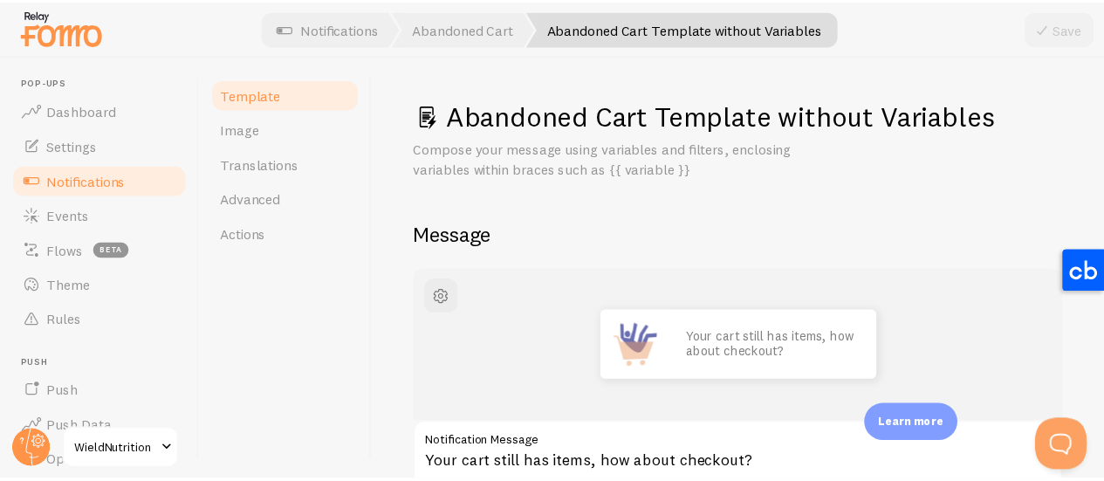
scroll to position [174, 0]
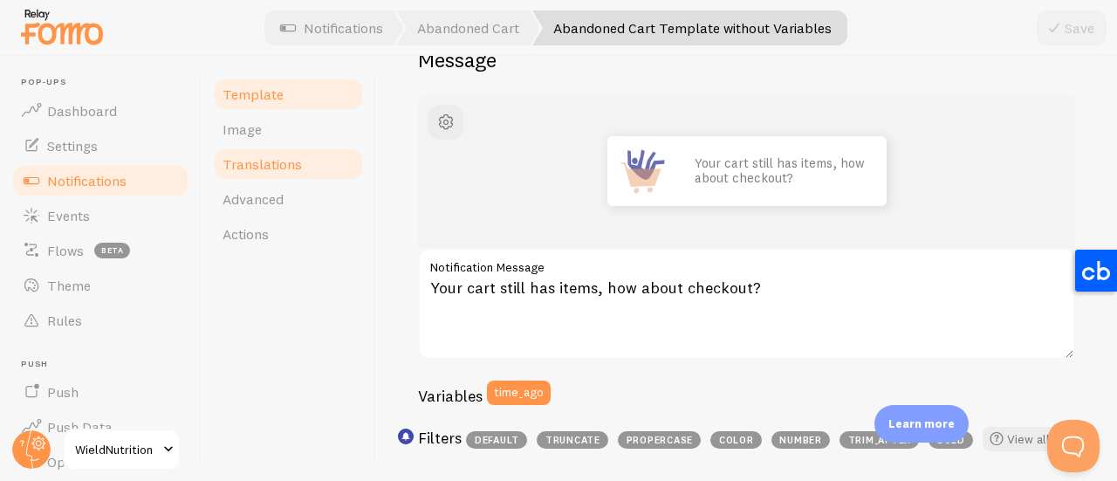
click at [243, 165] on span "Translations" at bounding box center [261, 163] width 79 height 17
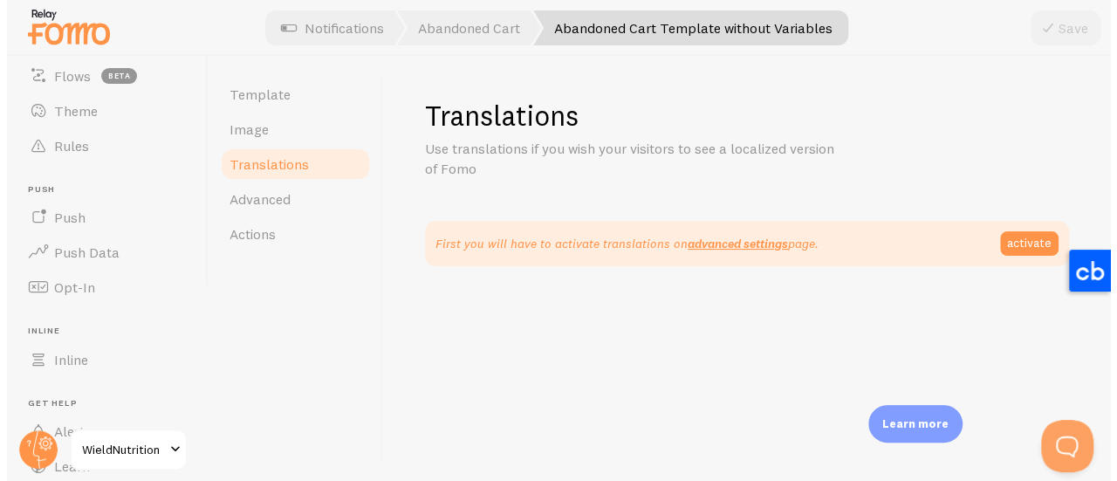
scroll to position [87, 0]
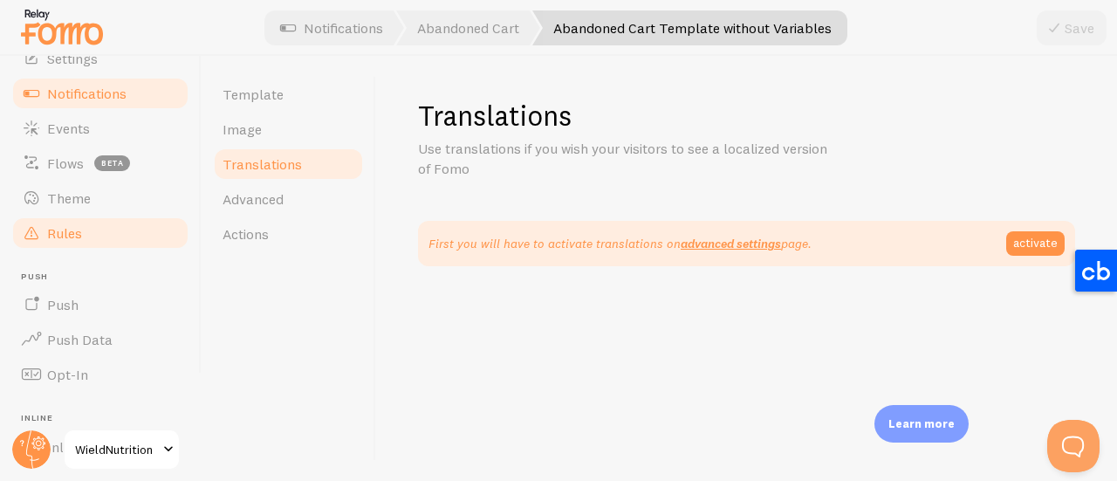
click at [66, 229] on span "Rules" at bounding box center [64, 232] width 35 height 17
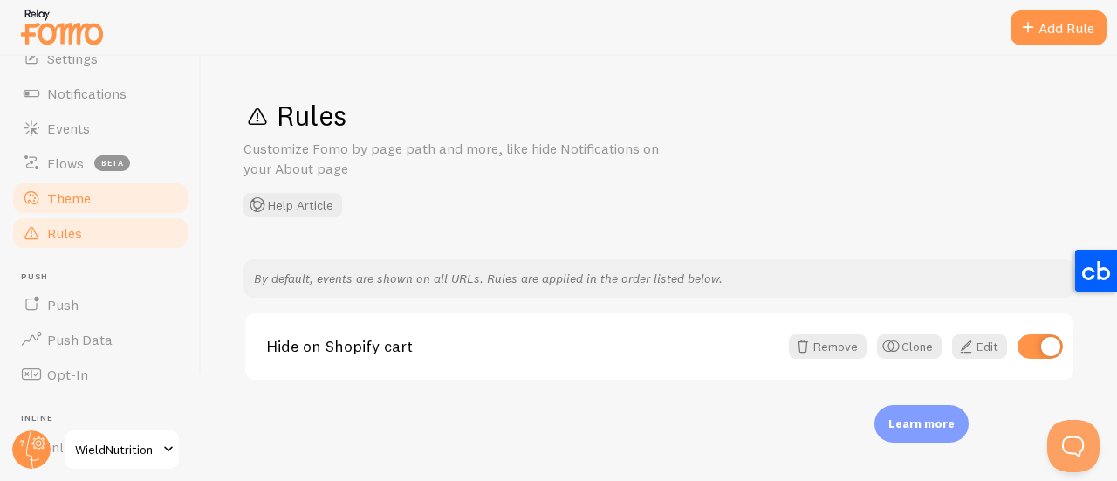
click at [79, 209] on link "Theme" at bounding box center [100, 198] width 180 height 35
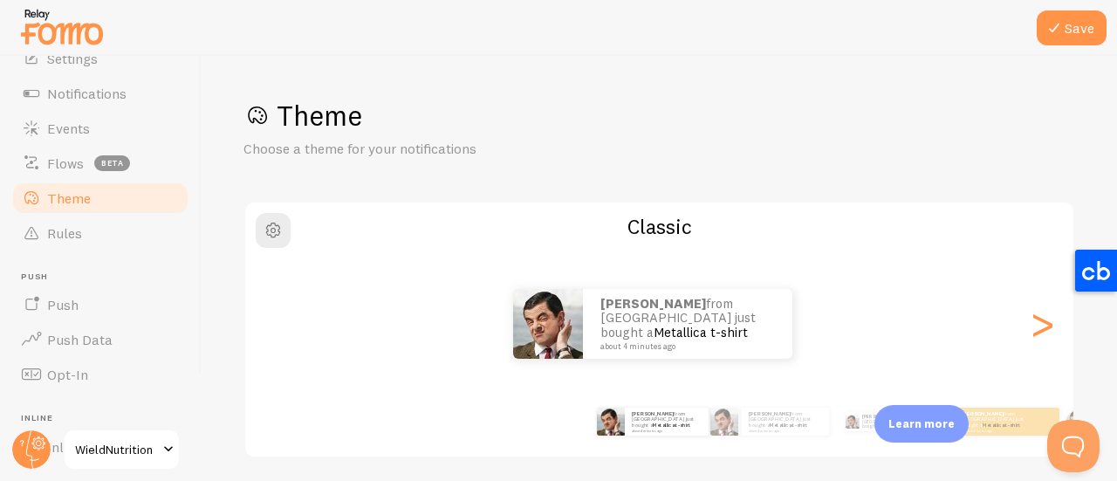
scroll to position [87, 0]
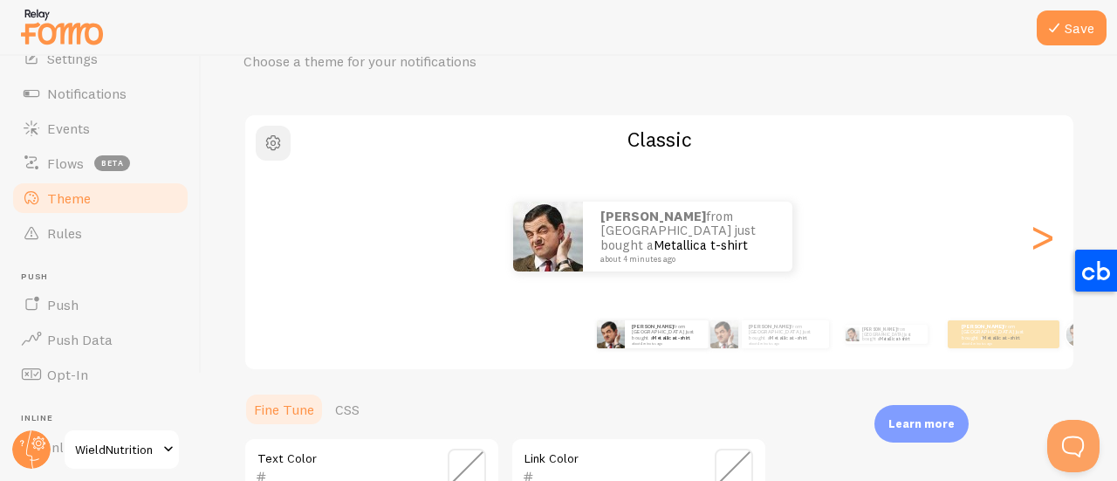
click at [277, 143] on span "button" at bounding box center [273, 143] width 21 height 21
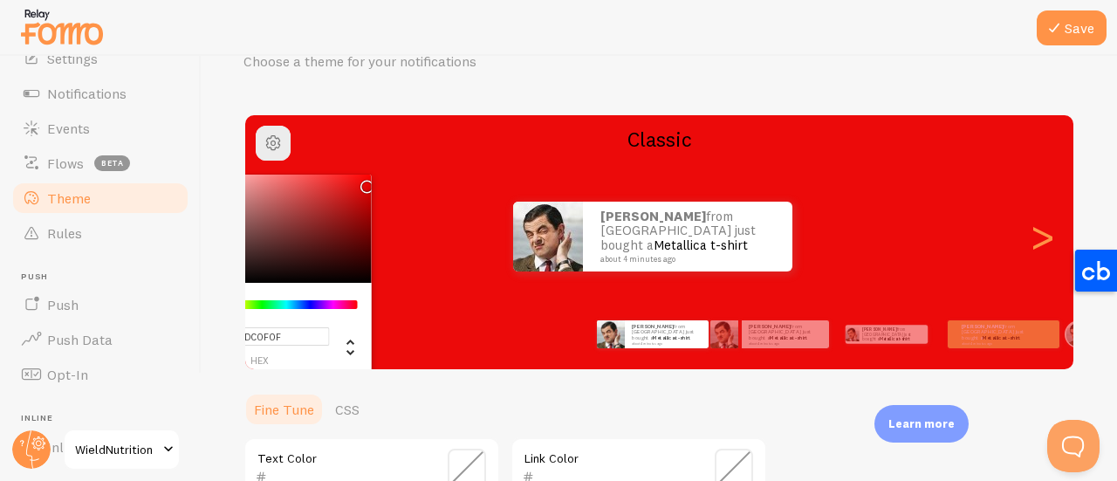
click at [358, 189] on div "Chrome color picker" at bounding box center [273, 228] width 196 height 108
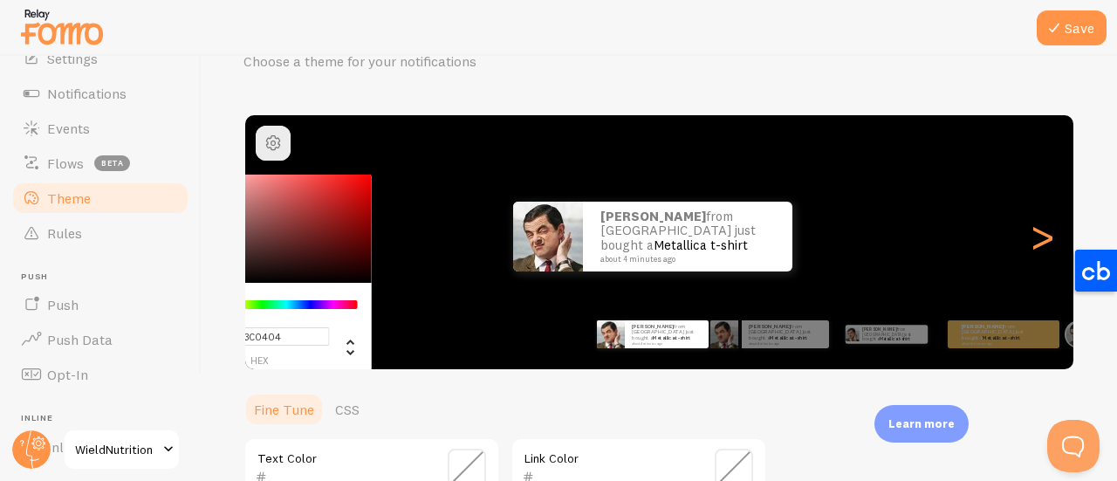
type input "#FF0000"
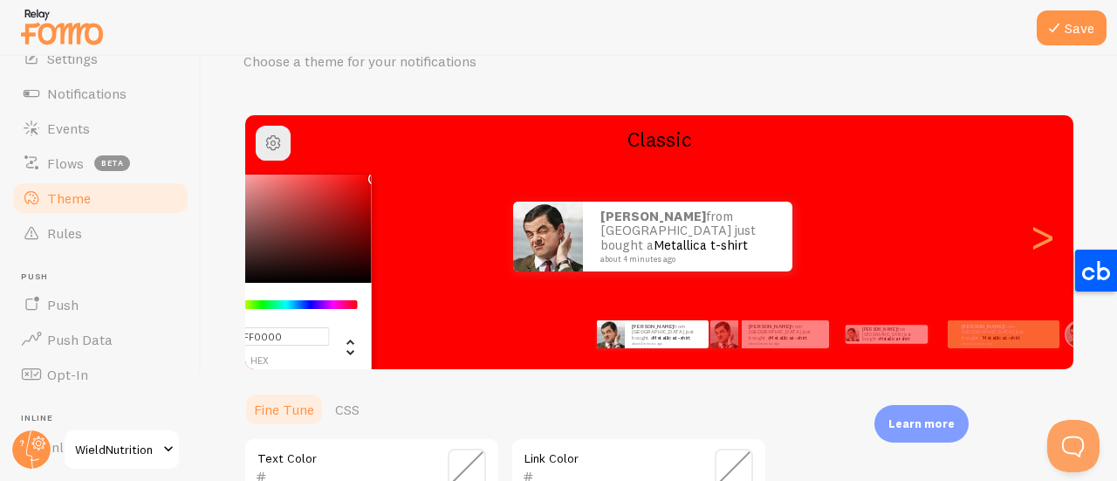
click at [528, 46] on div at bounding box center [558, 28] width 1117 height 56
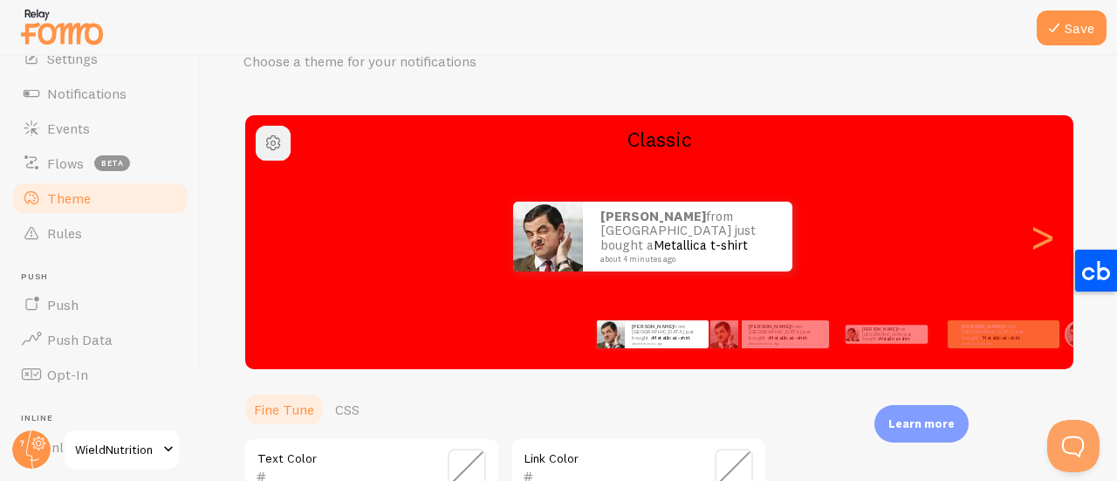
click at [269, 145] on span "button" at bounding box center [273, 143] width 21 height 21
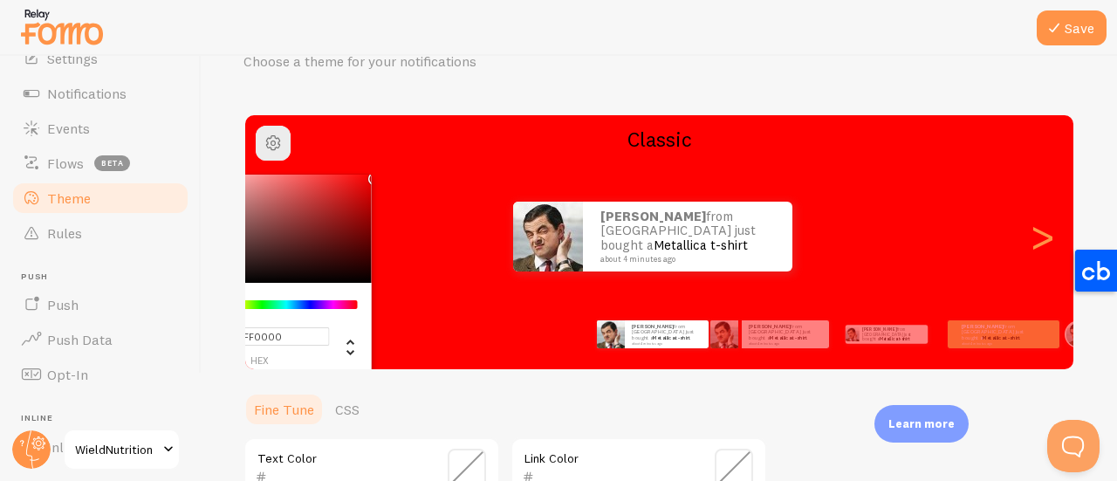
click at [291, 333] on input "#FF0000" at bounding box center [259, 336] width 140 height 18
type input "#FFFFFFF"
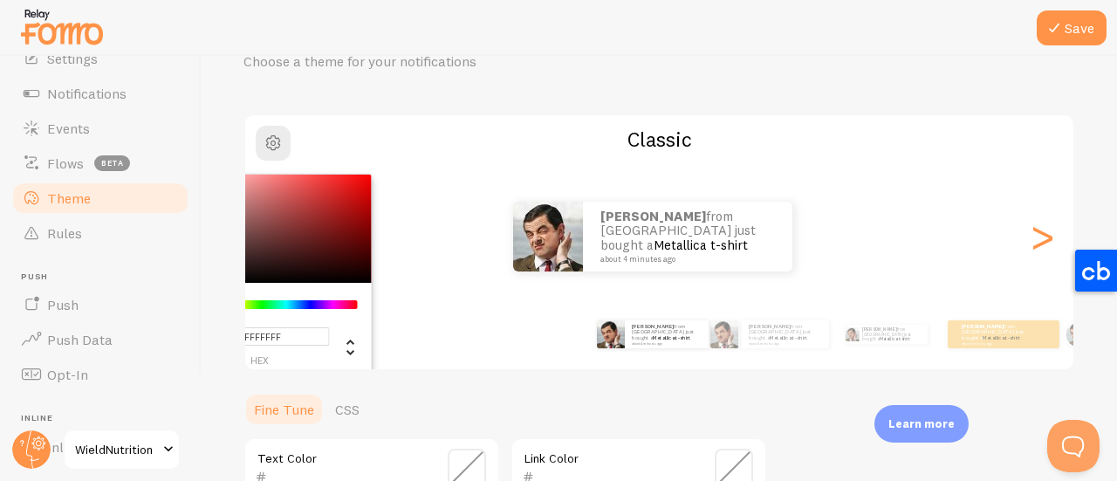
click at [515, 48] on div at bounding box center [558, 28] width 1117 height 56
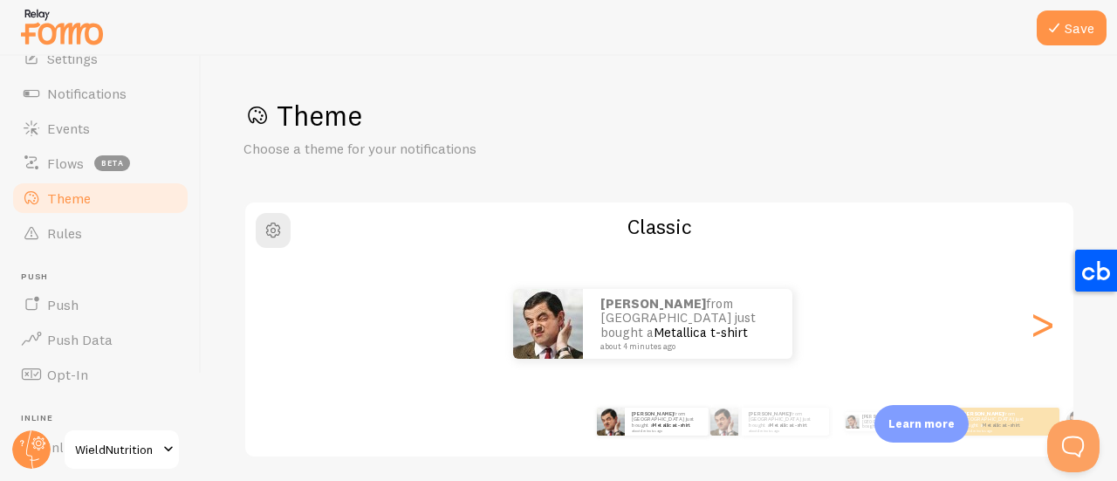
scroll to position [0, 0]
click at [1057, 31] on icon at bounding box center [1053, 27] width 21 height 21
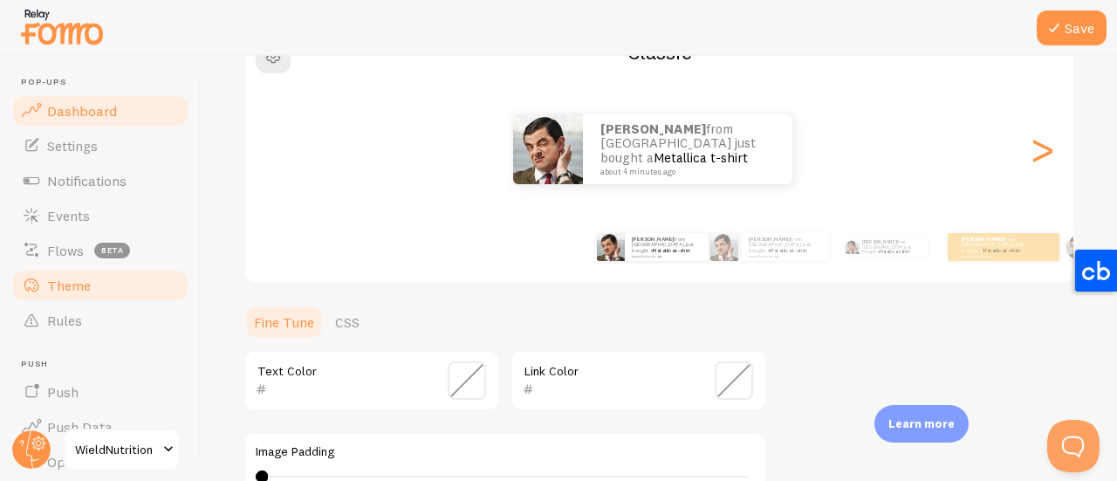
click at [68, 104] on span "Dashboard" at bounding box center [82, 110] width 70 height 17
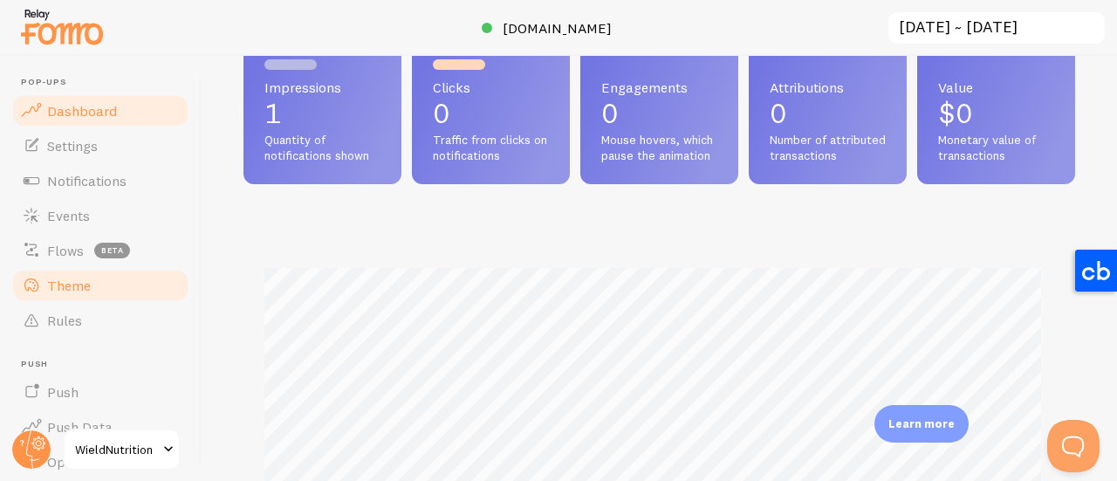
scroll to position [174, 0]
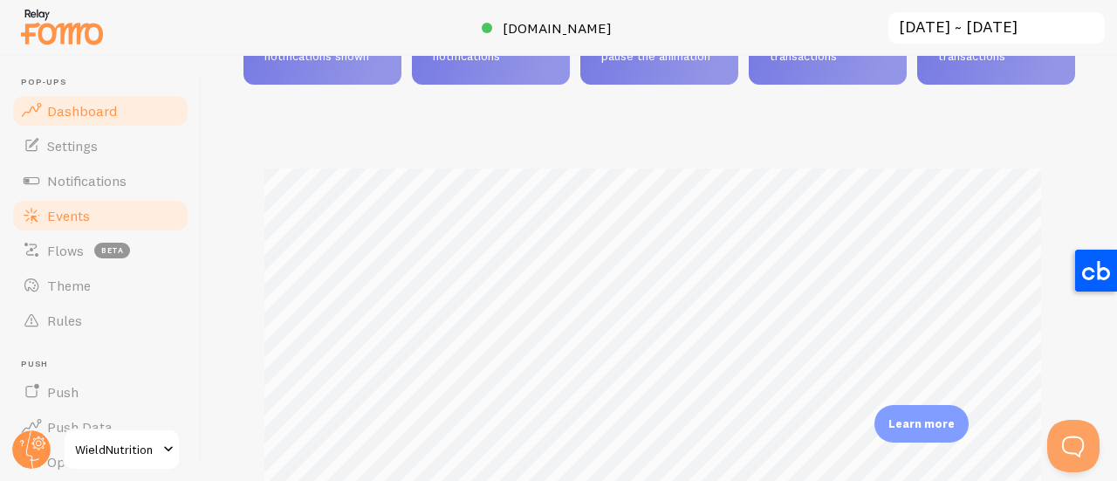
click at [69, 203] on link "Events" at bounding box center [100, 215] width 180 height 35
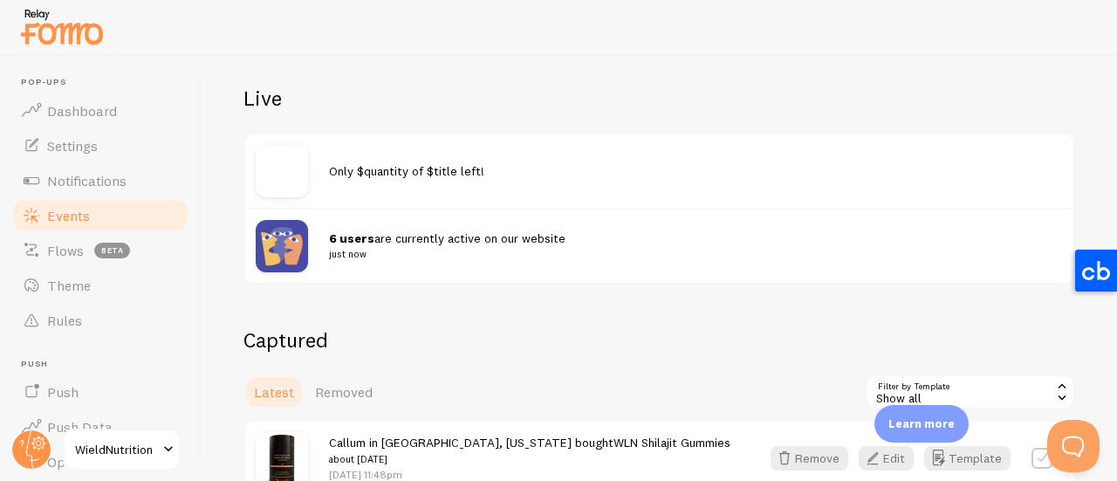
scroll to position [423, 0]
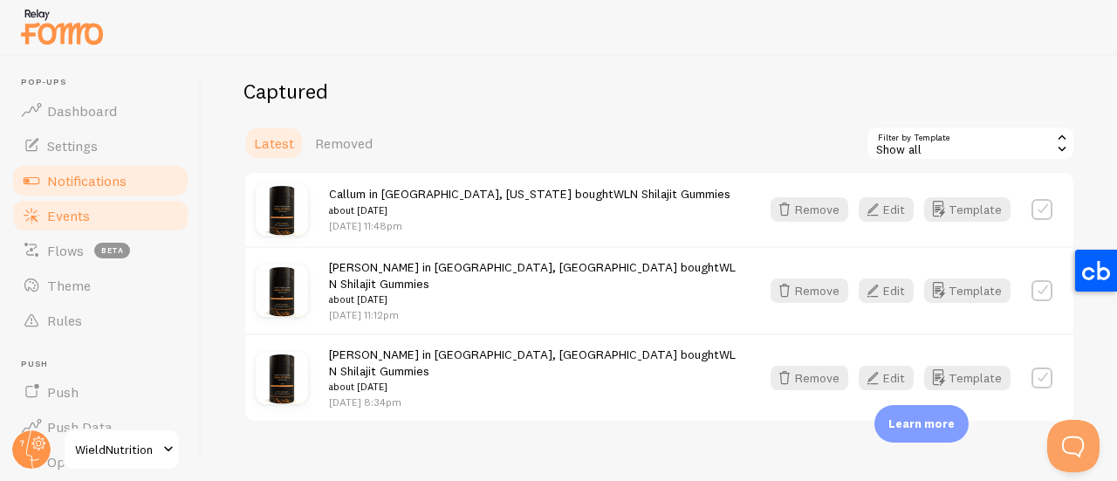
click at [85, 177] on span "Notifications" at bounding box center [86, 180] width 79 height 17
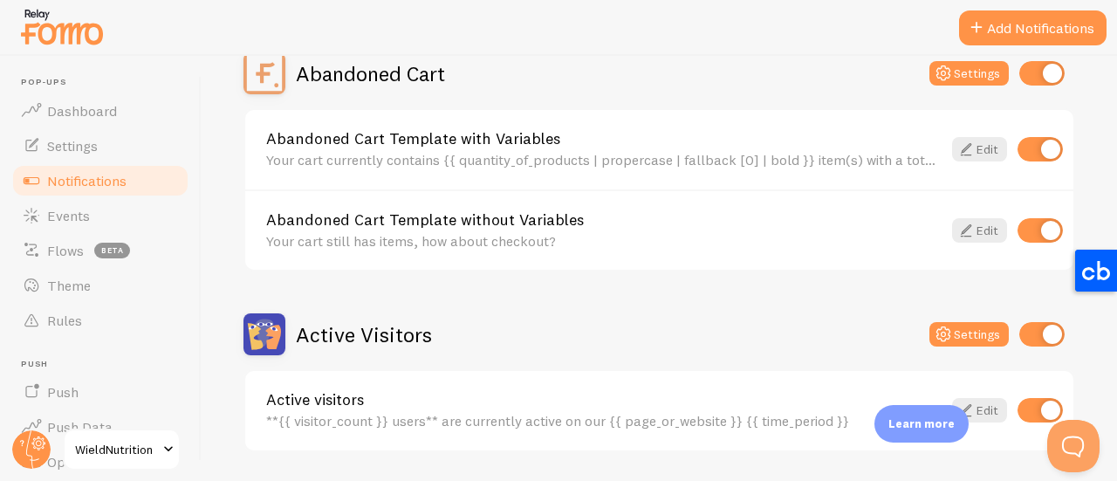
scroll to position [262, 0]
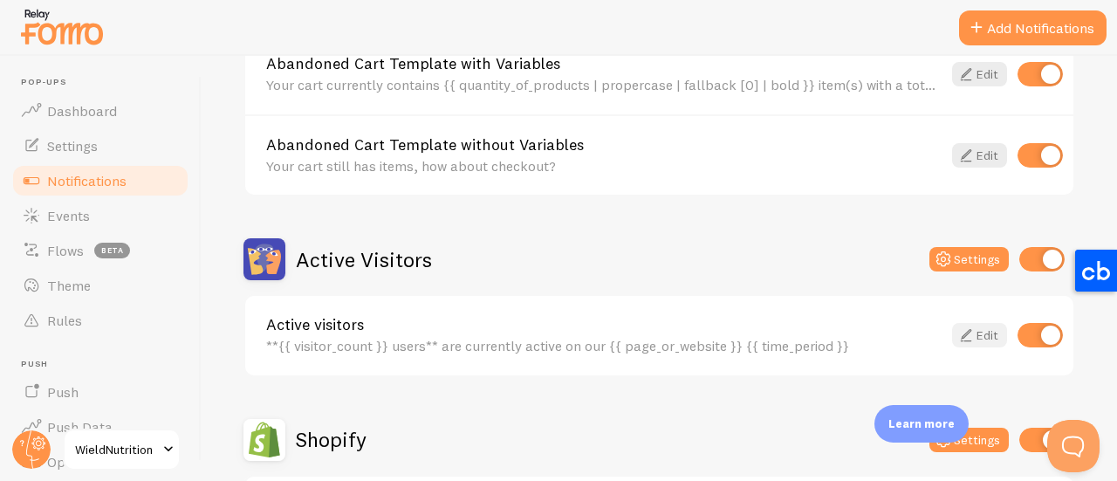
click at [972, 331] on link "Edit" at bounding box center [979, 335] width 55 height 24
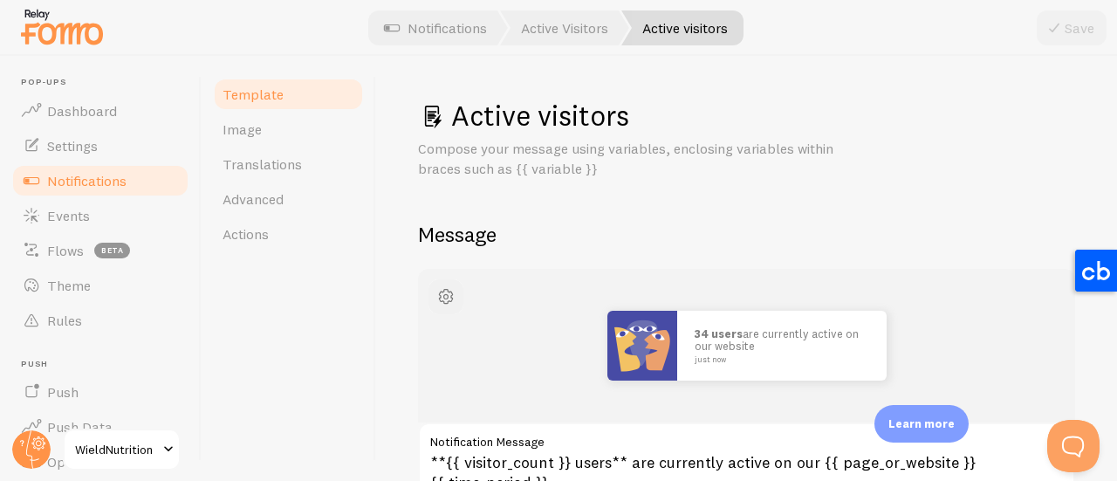
click at [448, 282] on button "button" at bounding box center [445, 296] width 35 height 35
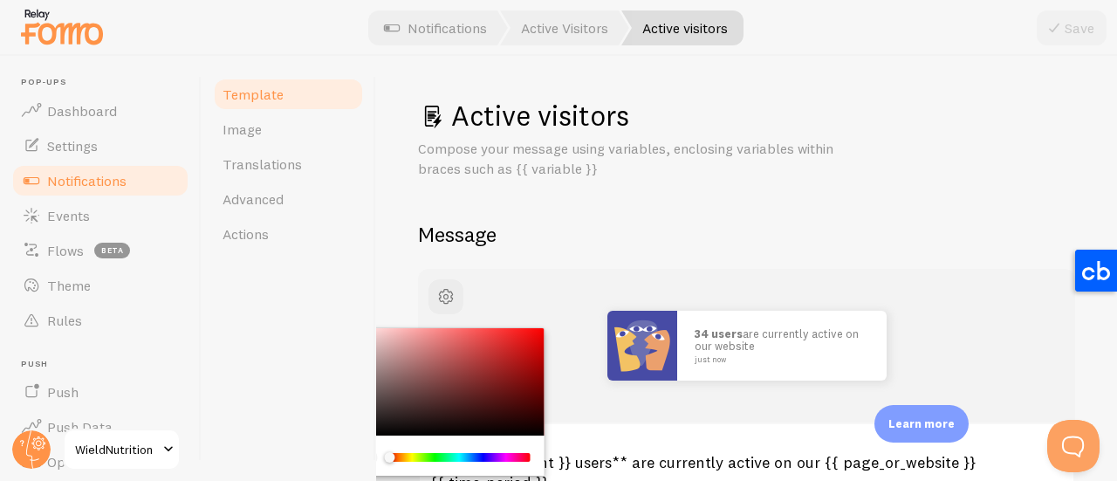
click at [625, 240] on h2 "Message" at bounding box center [746, 234] width 657 height 27
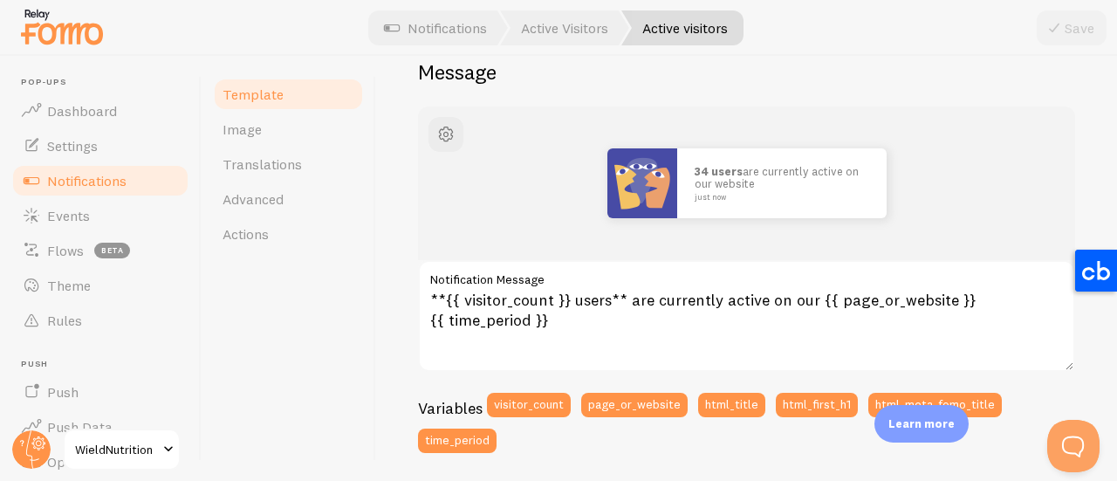
scroll to position [87, 0]
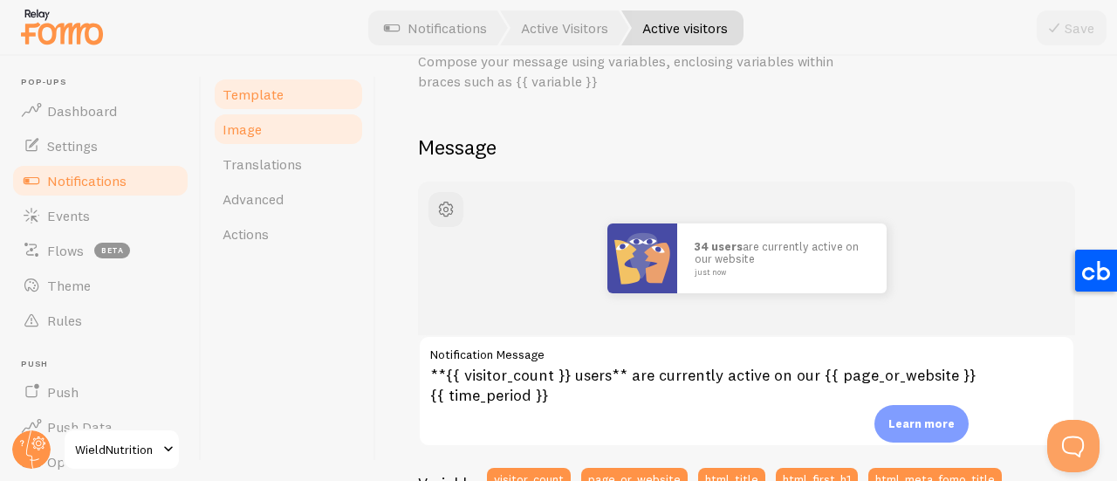
click at [321, 139] on link "Image" at bounding box center [288, 129] width 153 height 35
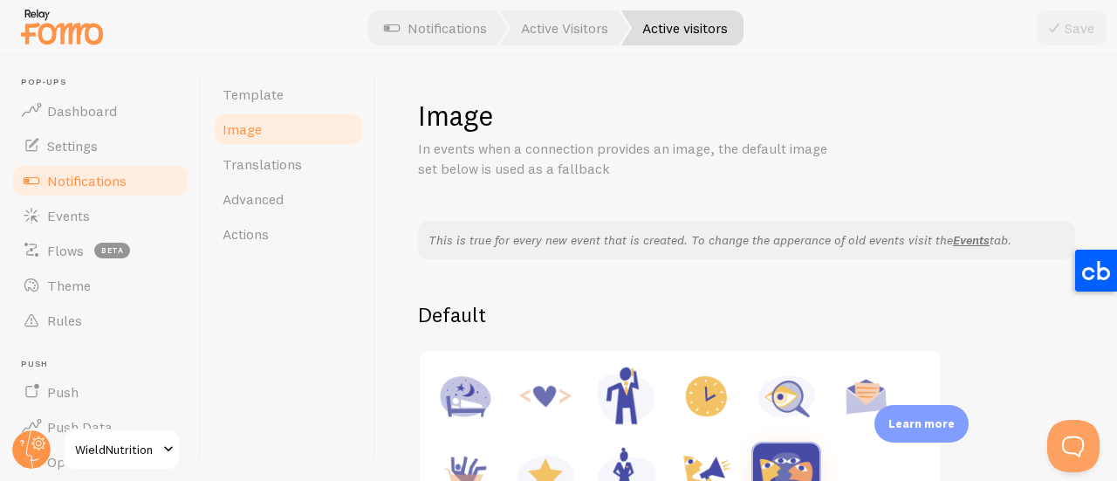
click at [114, 163] on link "Notifications" at bounding box center [100, 180] width 180 height 35
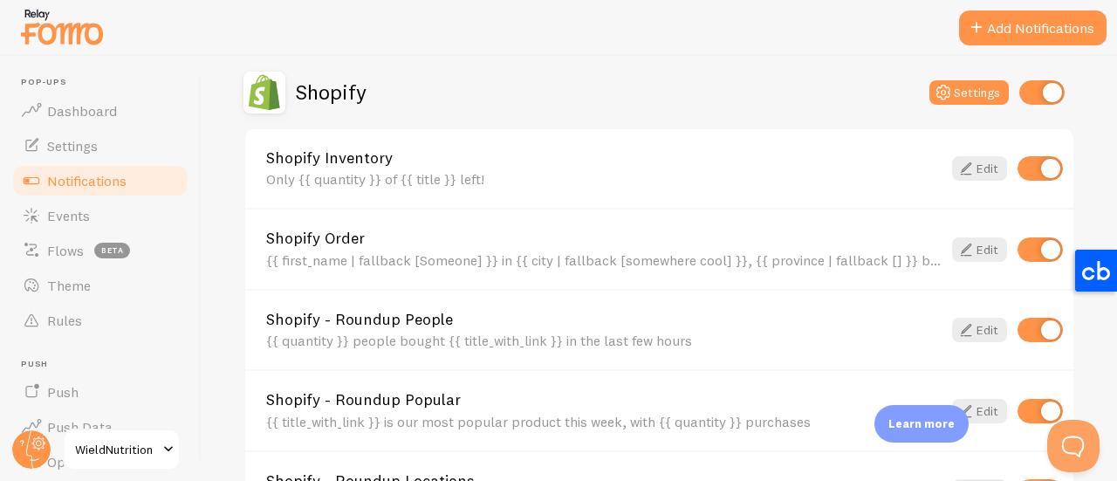
scroll to position [611, 0]
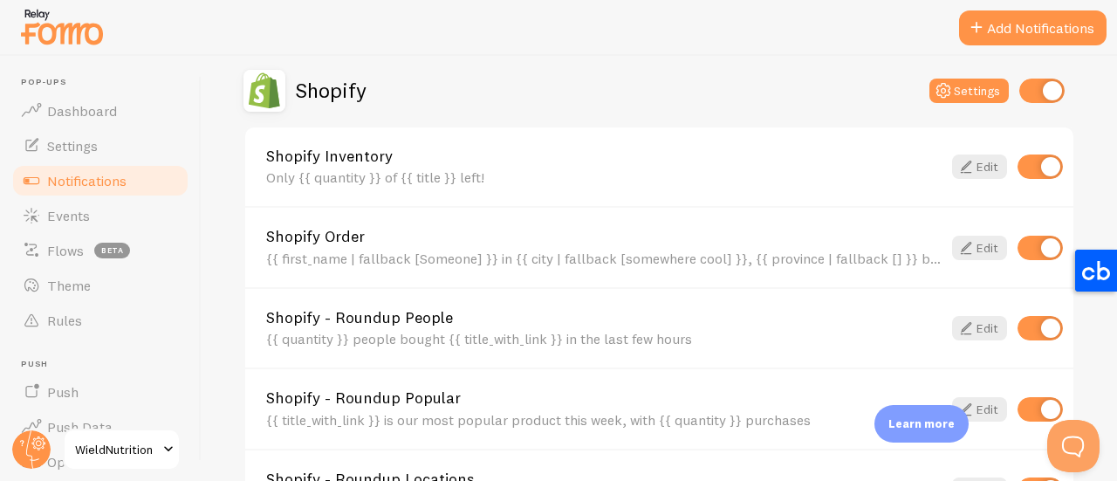
click at [1017, 163] on input "checkbox" at bounding box center [1039, 166] width 45 height 24
checkbox input "false"
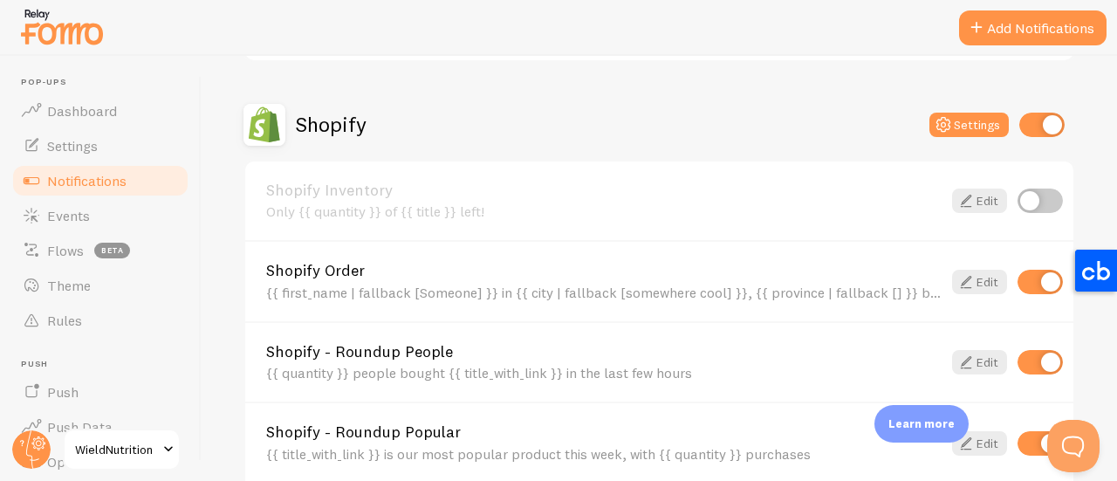
scroll to position [576, 0]
click at [951, 123] on button "Settings" at bounding box center [968, 125] width 79 height 24
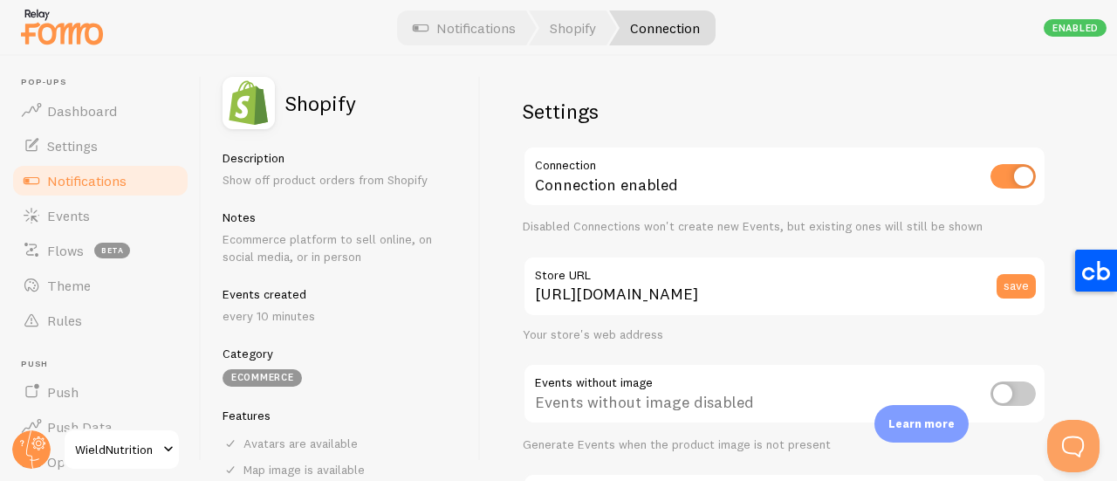
drag, startPoint x: 694, startPoint y: 284, endPoint x: 699, endPoint y: 292, distance: 10.2
click at [693, 284] on label "Store URL" at bounding box center [784, 271] width 523 height 30
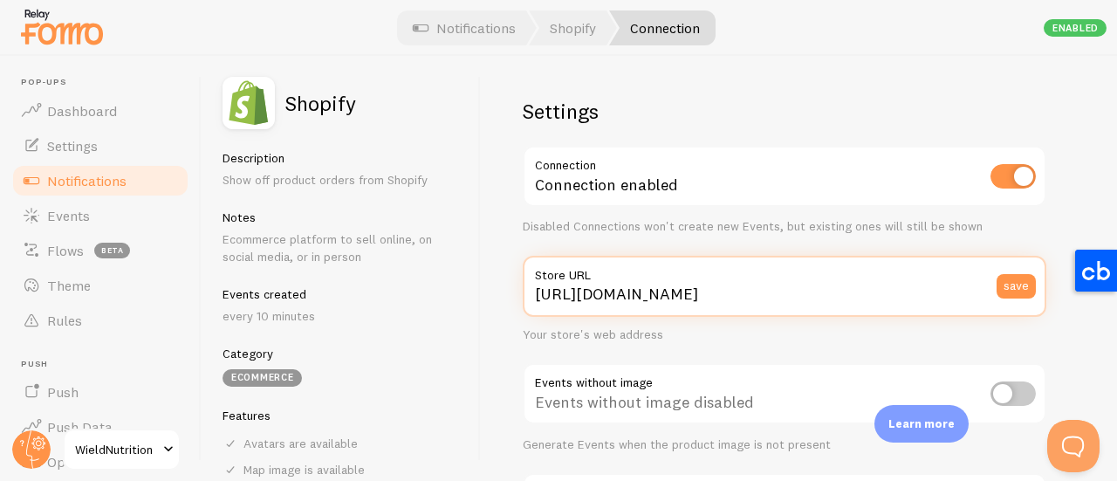
click at [693, 284] on input "https://wieldnutrition.com" at bounding box center [784, 286] width 523 height 61
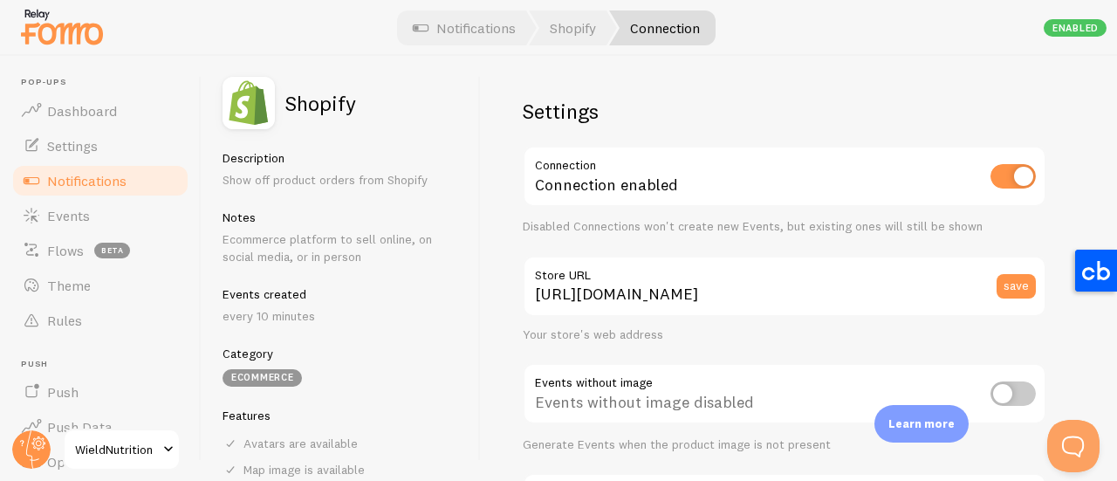
click at [721, 225] on div "Disabled Connections won't create new Events, but existing ones will still be s…" at bounding box center [784, 227] width 523 height 16
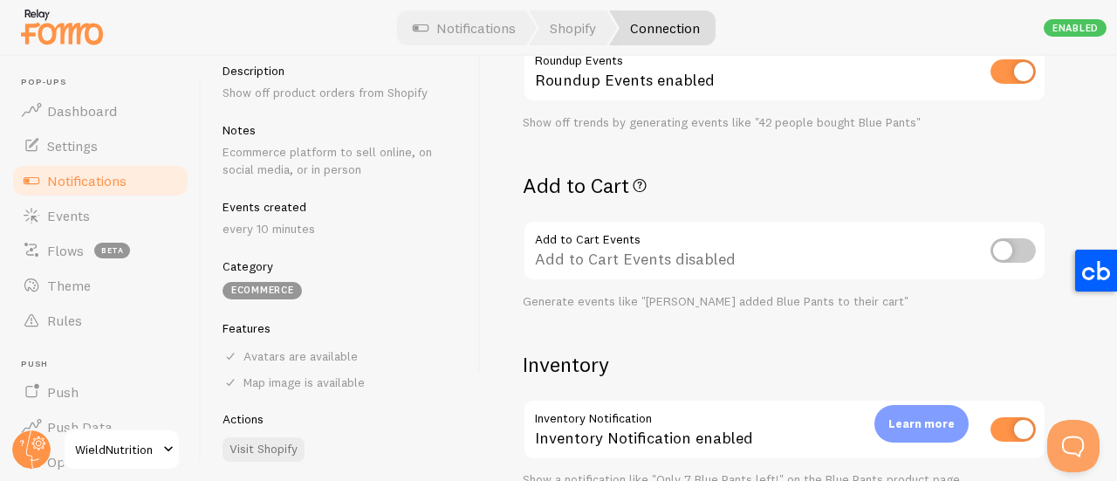
scroll to position [785, 0]
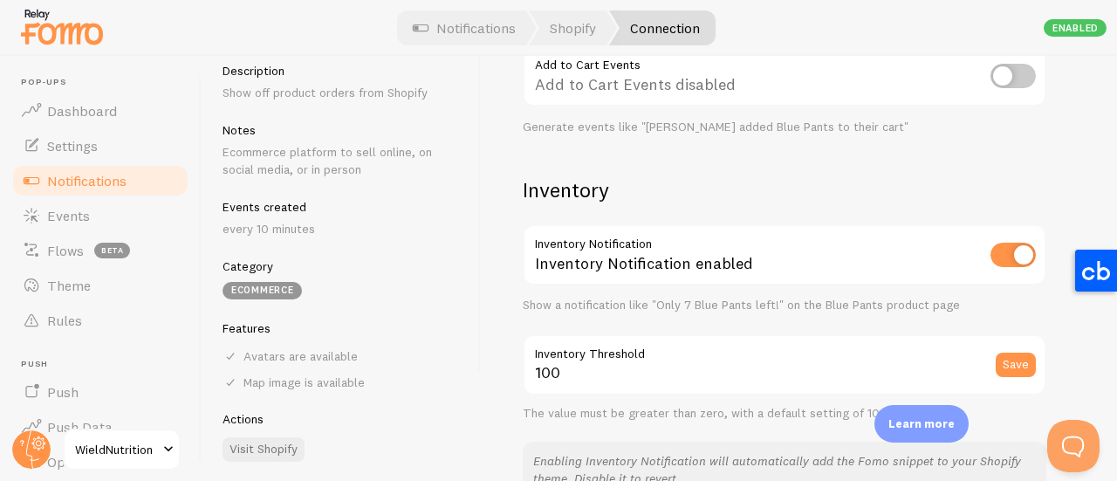
click at [990, 73] on input "checkbox" at bounding box center [1012, 76] width 45 height 24
checkbox input "true"
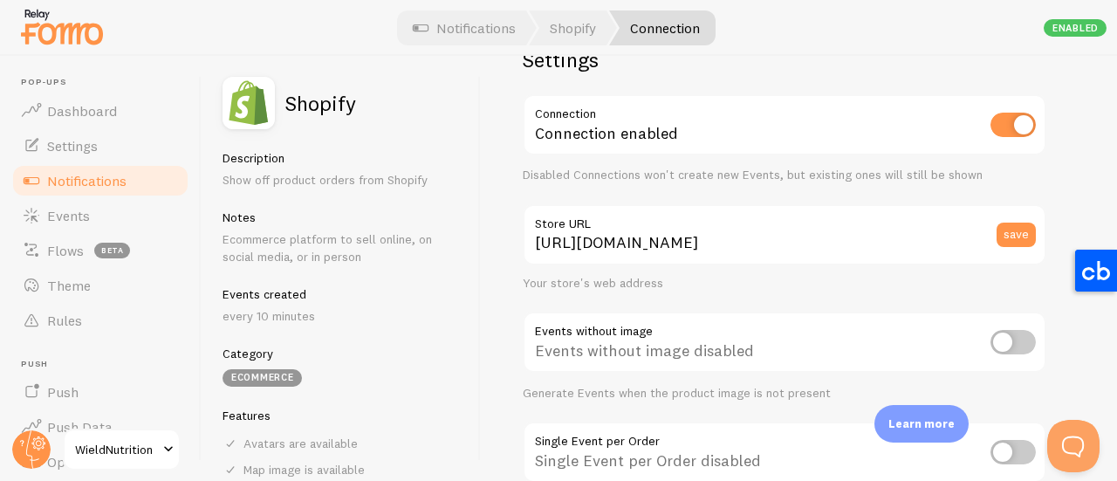
scroll to position [0, 0]
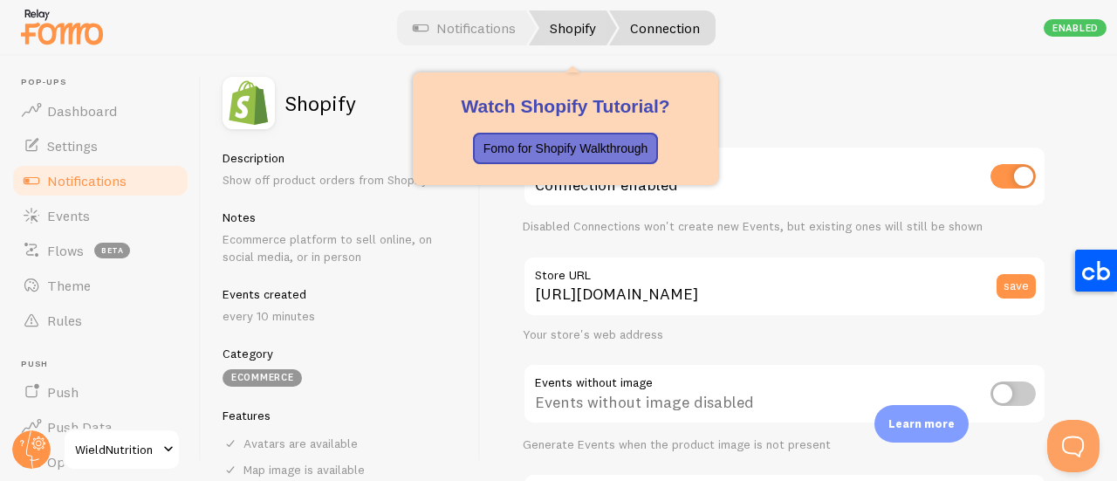
click at [562, 41] on link "Shopify" at bounding box center [573, 27] width 88 height 35
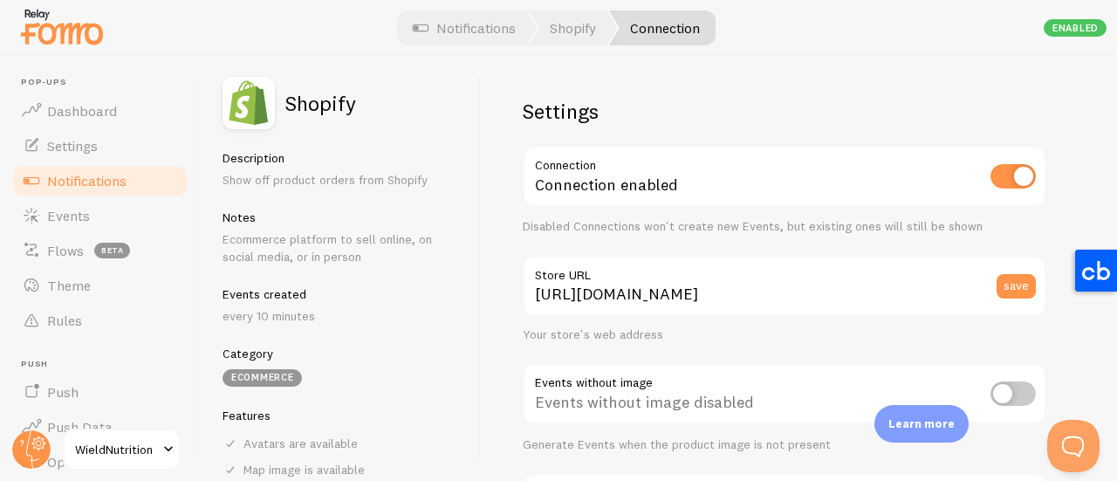
click at [780, 81] on div "Settings Connection Connection enabled Disabled Connections won't create new Ev…" at bounding box center [799, 268] width 636 height 425
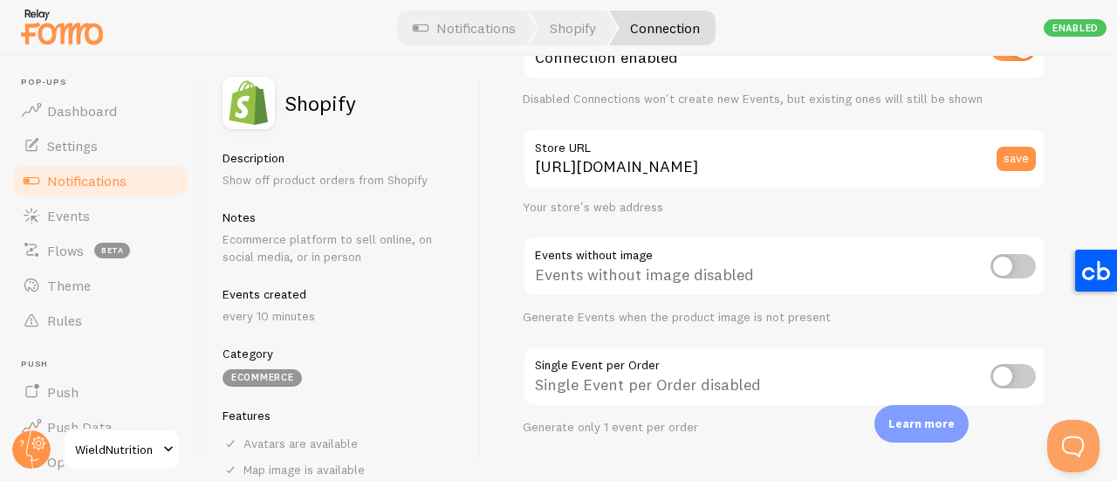
scroll to position [349, 0]
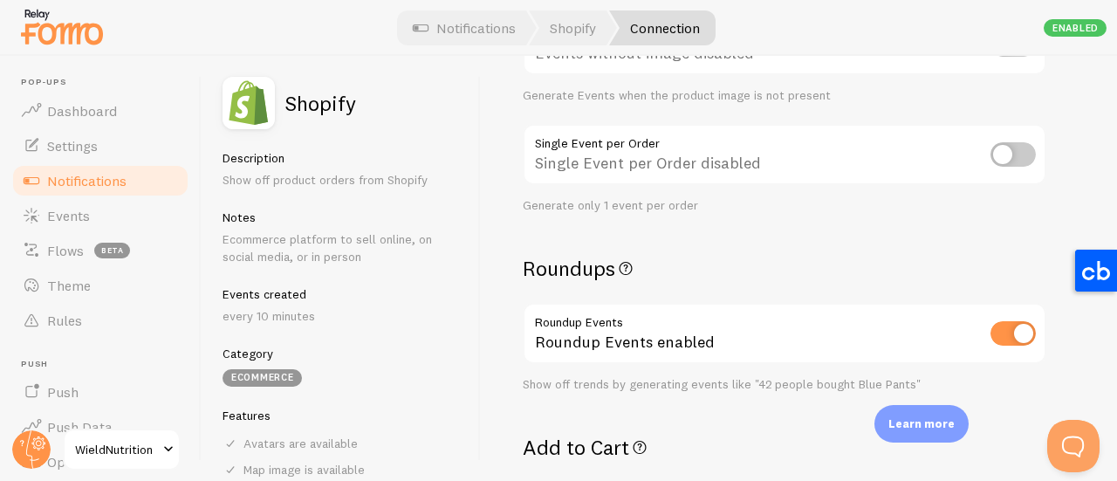
click at [469, 26] on link "Notifications" at bounding box center [464, 27] width 145 height 35
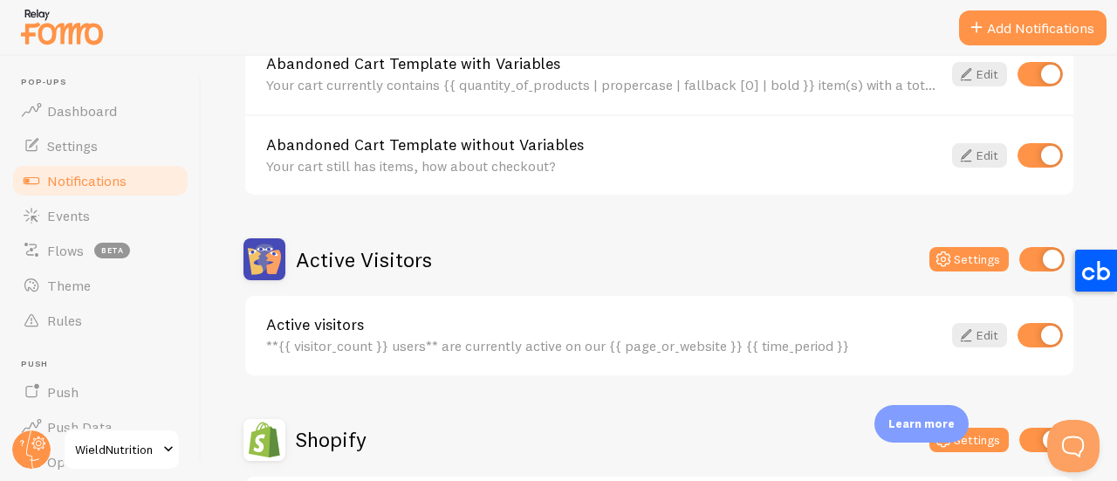
scroll to position [523, 0]
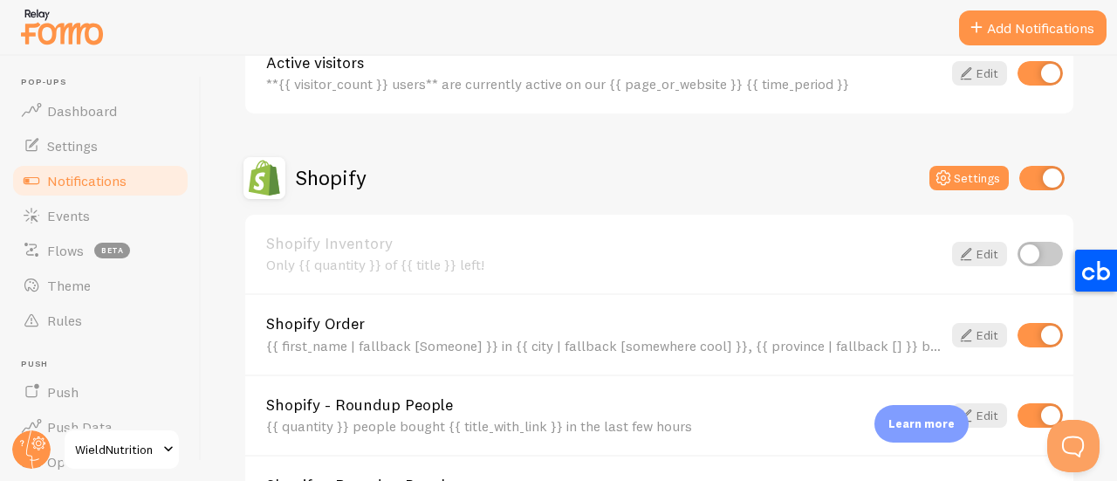
click at [1029, 250] on input "checkbox" at bounding box center [1039, 254] width 45 height 24
checkbox input "true"
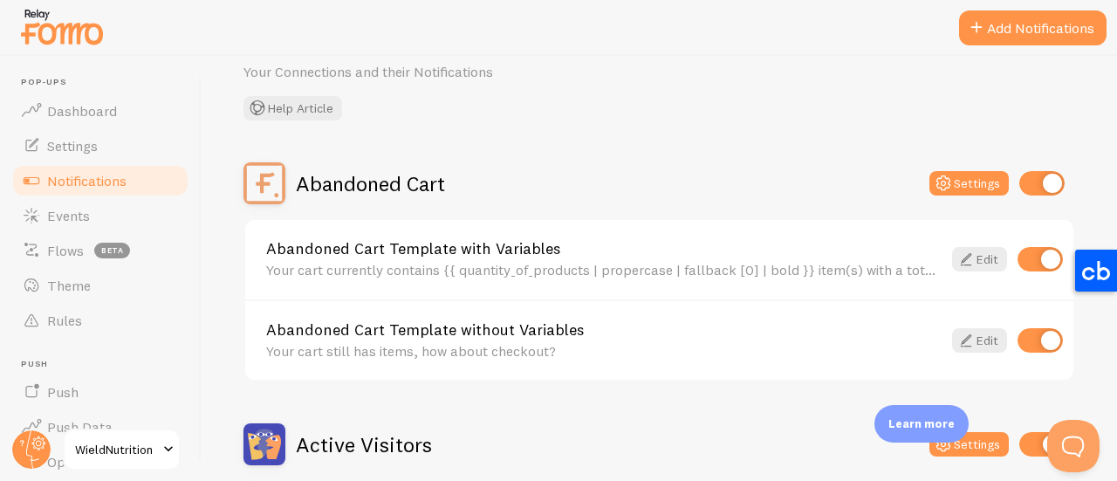
scroll to position [0, 0]
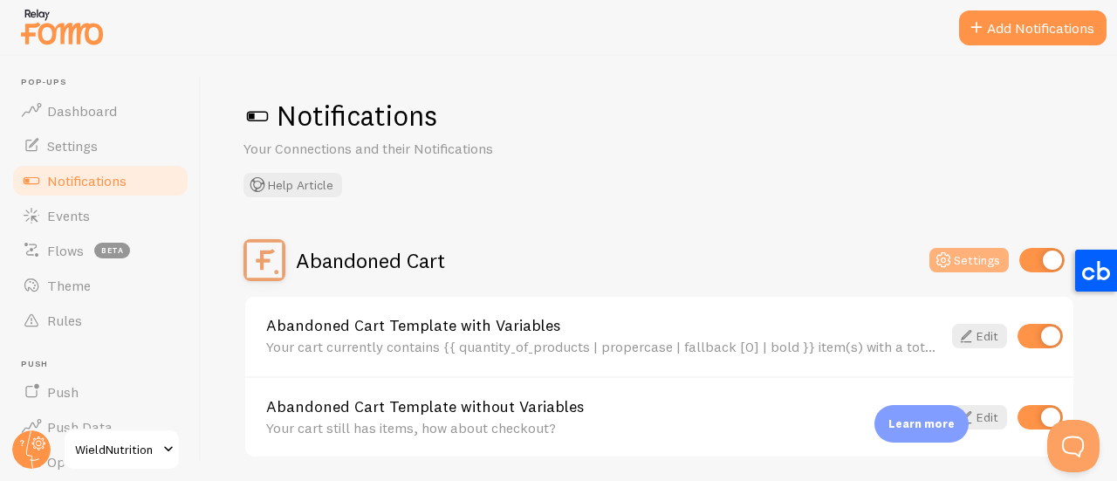
click at [975, 255] on button "Settings" at bounding box center [968, 260] width 79 height 24
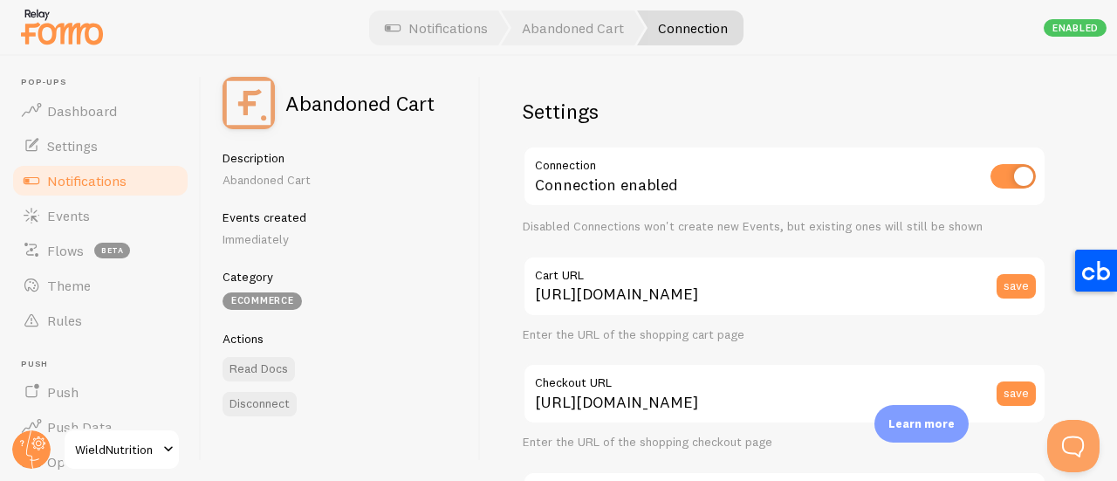
click at [1066, 27] on div "Enabled" at bounding box center [1074, 27] width 63 height 17
click at [390, 25] on span at bounding box center [392, 27] width 21 height 21
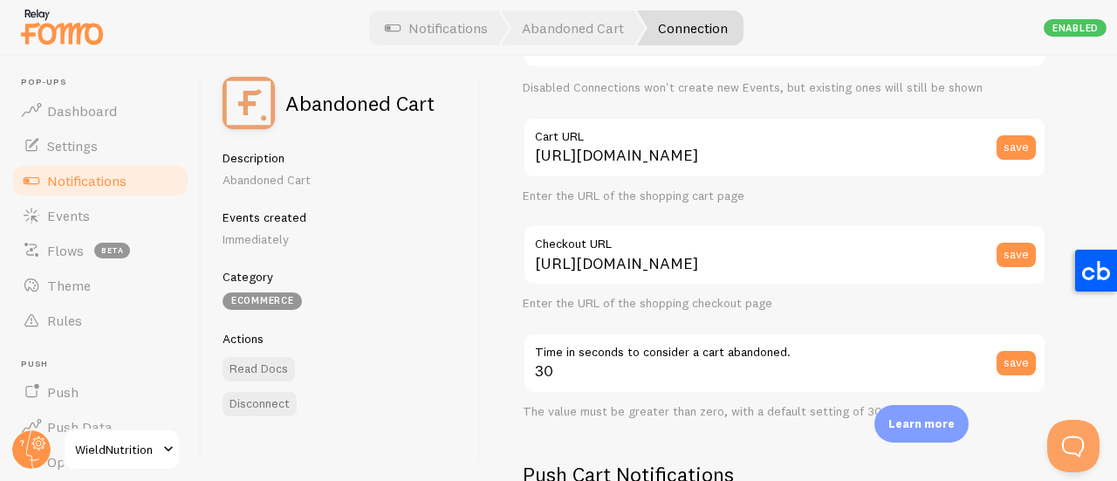
scroll to position [174, 0]
